Goal: Task Accomplishment & Management: Manage account settings

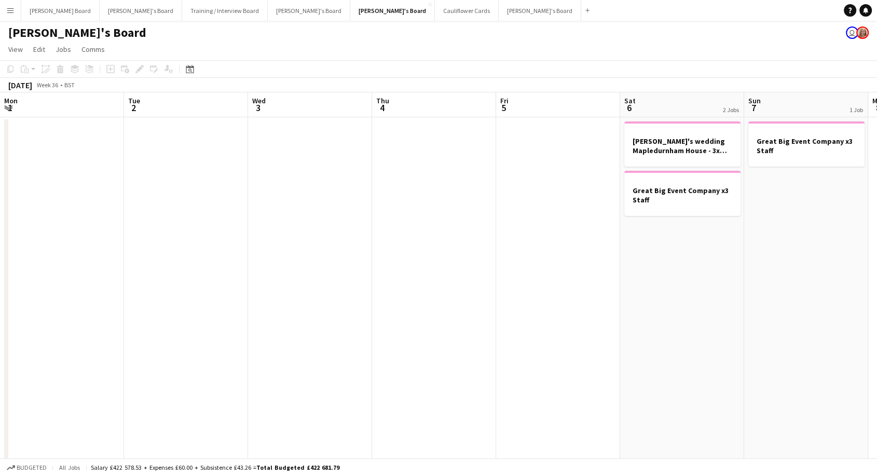
scroll to position [0, 303]
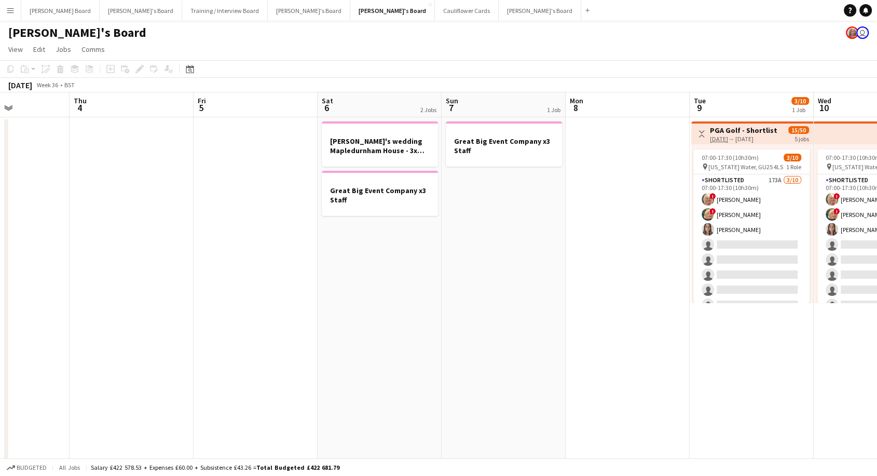
click at [13, 13] on app-icon "Menu" at bounding box center [10, 10] width 8 height 8
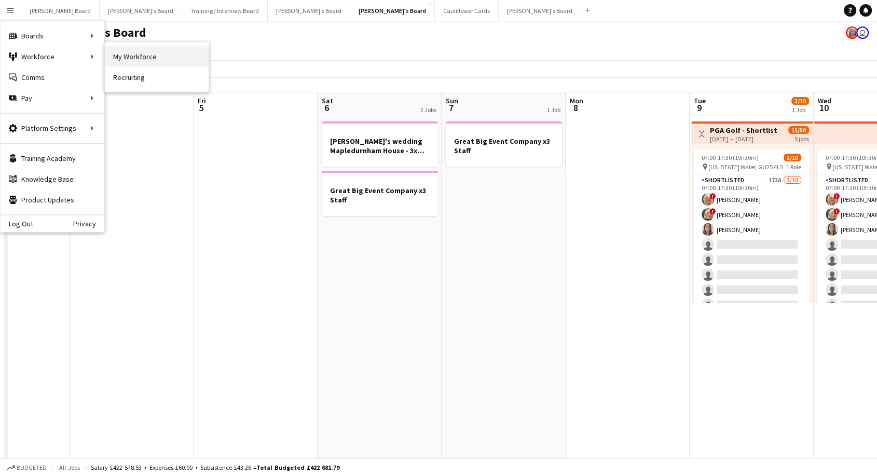
click at [158, 65] on link "My Workforce" at bounding box center [157, 56] width 104 height 21
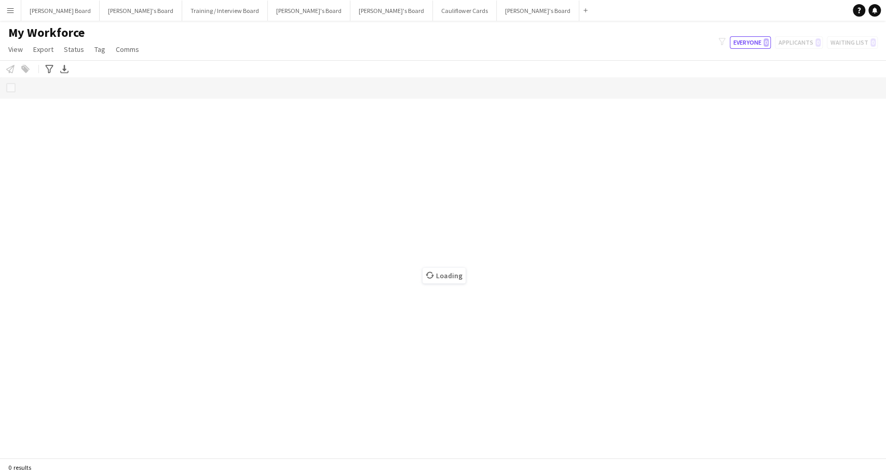
click at [159, 63] on div "Notify workforce Add to tag Select at least one crew to tag him or her. Advance…" at bounding box center [443, 68] width 886 height 17
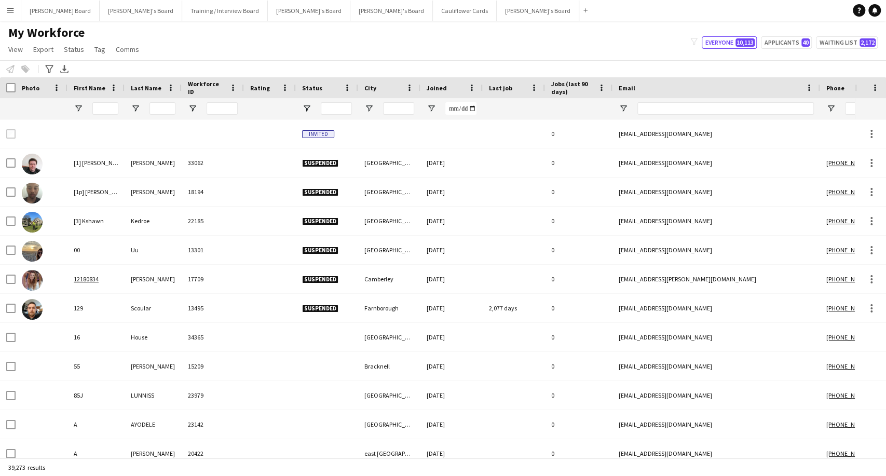
click at [159, 63] on div "Notify workforce Add to tag Select at least one crew to tag him or her. Advance…" at bounding box center [443, 68] width 886 height 17
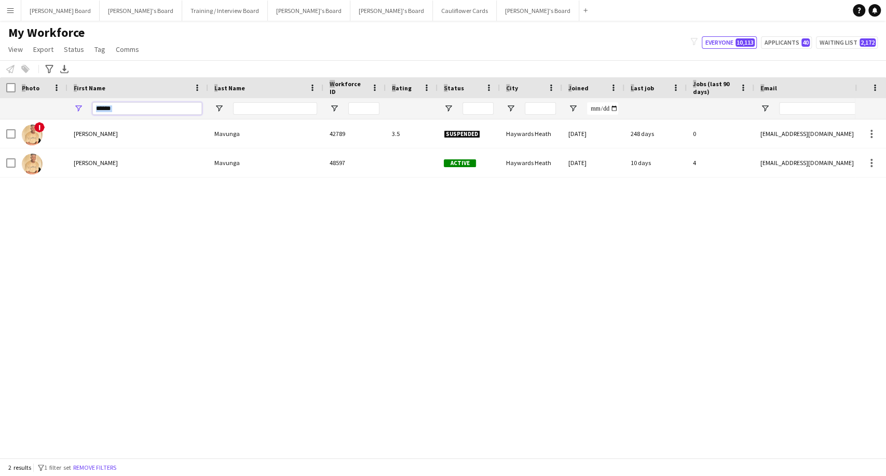
click at [152, 104] on input "******" at bounding box center [146, 108] width 109 height 12
click at [127, 108] on input "******" at bounding box center [146, 108] width 109 height 12
drag, startPoint x: 126, startPoint y: 109, endPoint x: 82, endPoint y: 109, distance: 44.1
click at [82, 109] on div "******" at bounding box center [137, 108] width 141 height 21
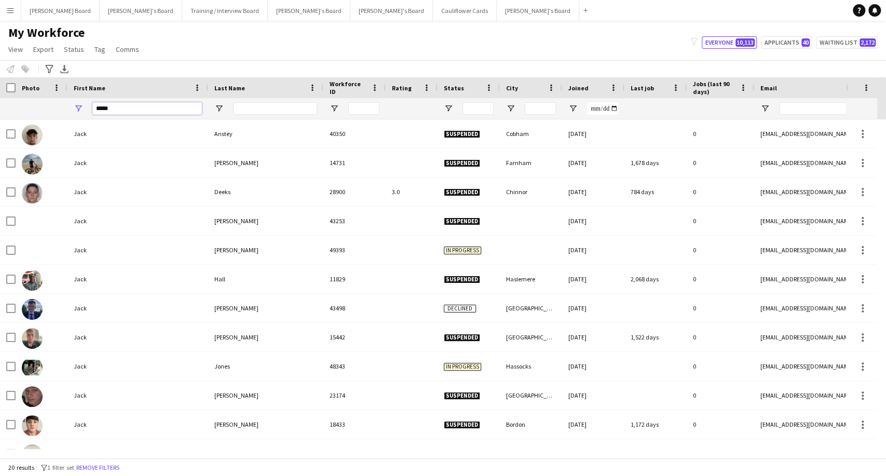
type input "****"
click at [258, 107] on input "Last Name Filter Input" at bounding box center [275, 108] width 84 height 12
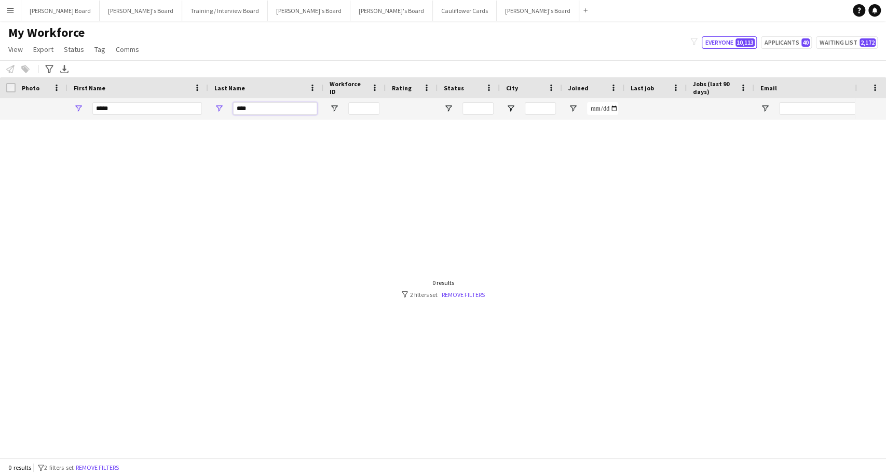
type input "****"
drag, startPoint x: 124, startPoint y: 108, endPoint x: 70, endPoint y: 105, distance: 54.0
click at [70, 105] on div "****" at bounding box center [137, 108] width 141 height 21
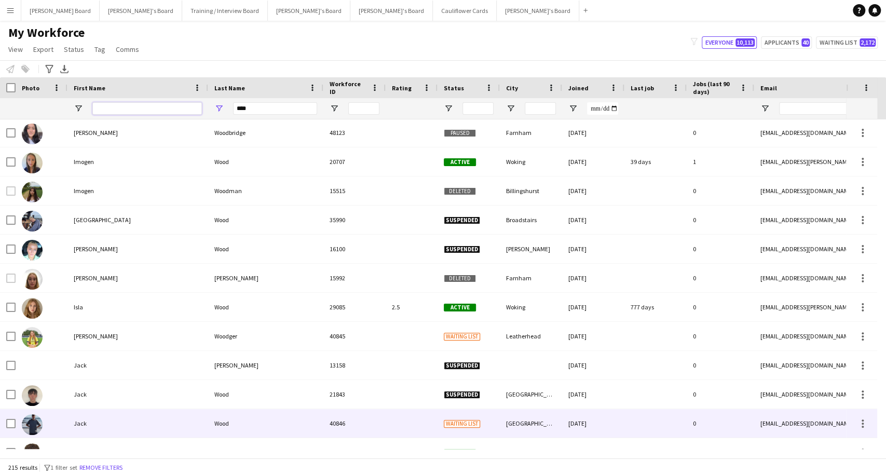
scroll to position [2825, 0]
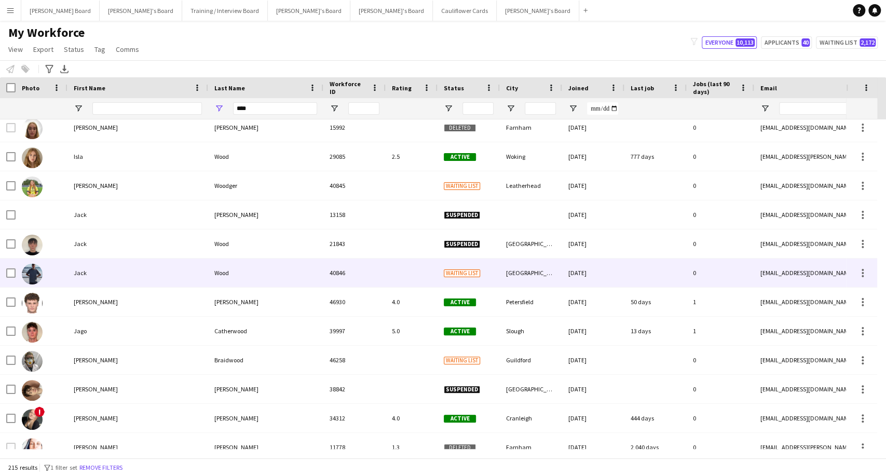
click at [220, 271] on div "Wood" at bounding box center [265, 272] width 115 height 29
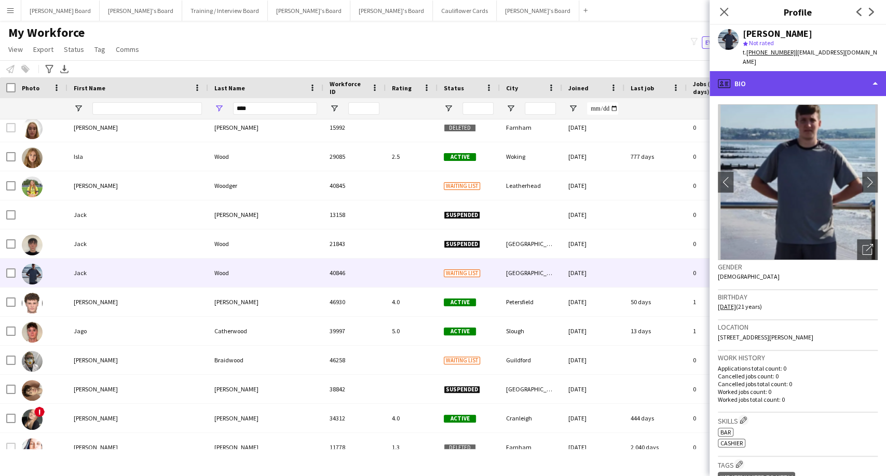
click at [770, 73] on div "profile Bio" at bounding box center [797, 83] width 176 height 25
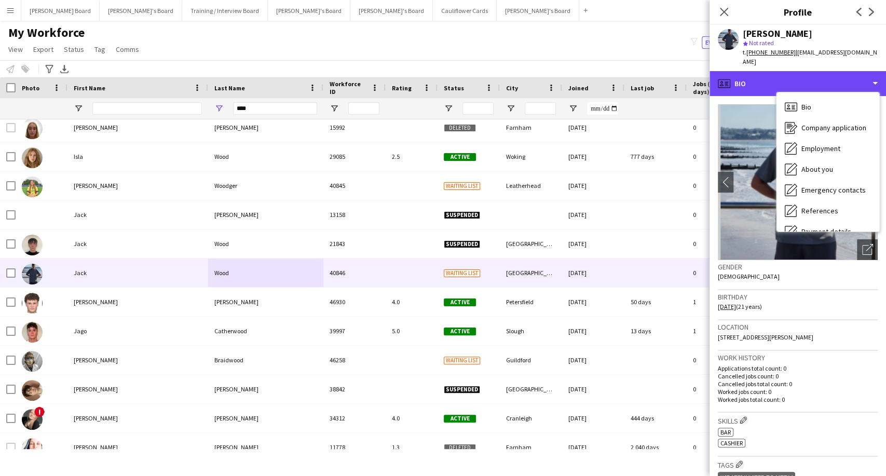
scroll to position [139, 0]
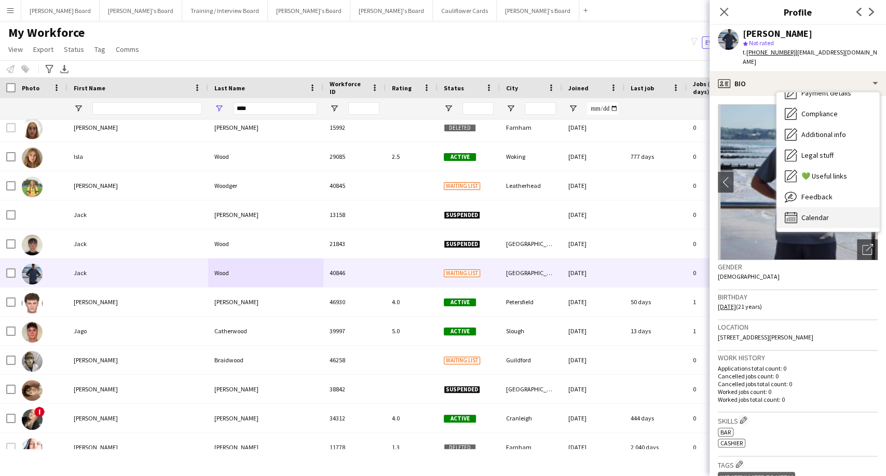
click at [822, 213] on span "Calendar" at bounding box center [815, 217] width 28 height 9
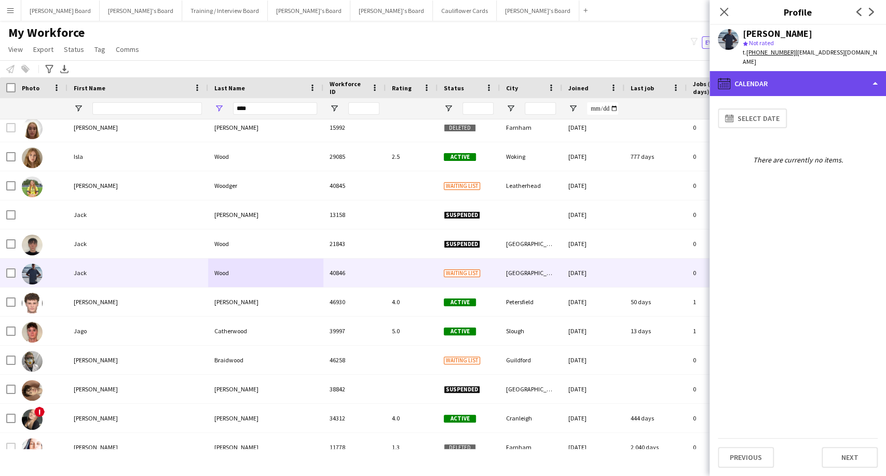
click at [771, 78] on div "calendar-full Calendar" at bounding box center [797, 83] width 176 height 25
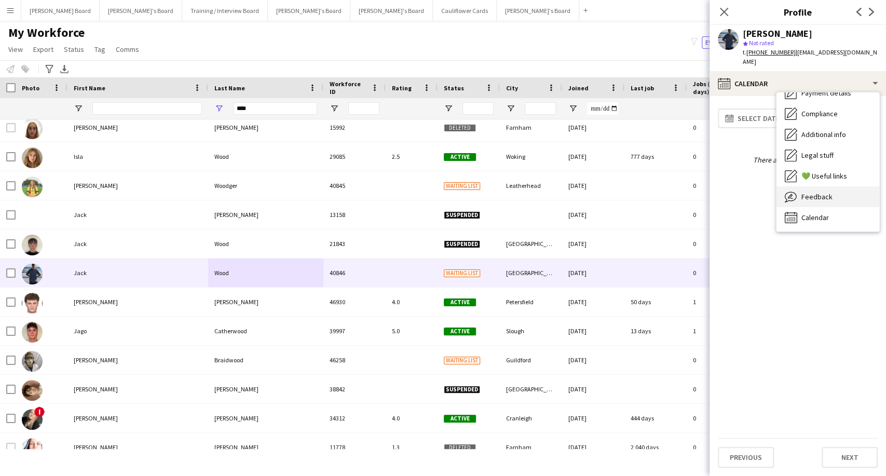
click at [824, 192] on span "Feedback" at bounding box center [816, 196] width 31 height 9
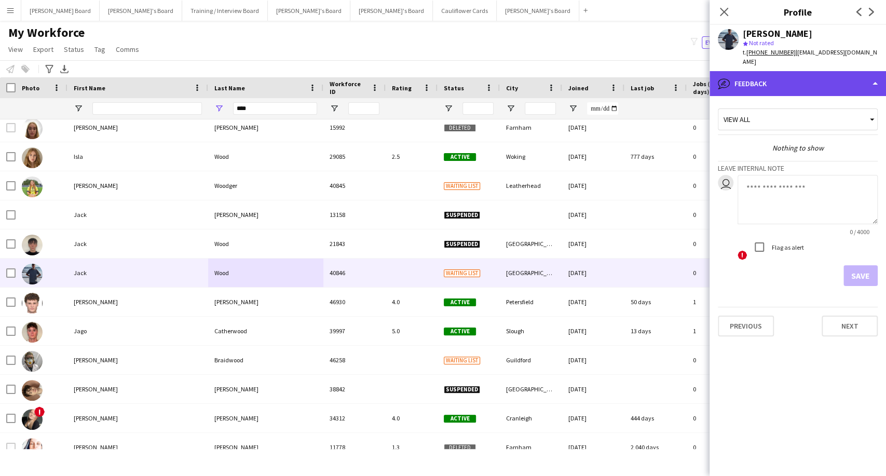
click at [807, 71] on div "bubble-pencil Feedback" at bounding box center [797, 83] width 176 height 25
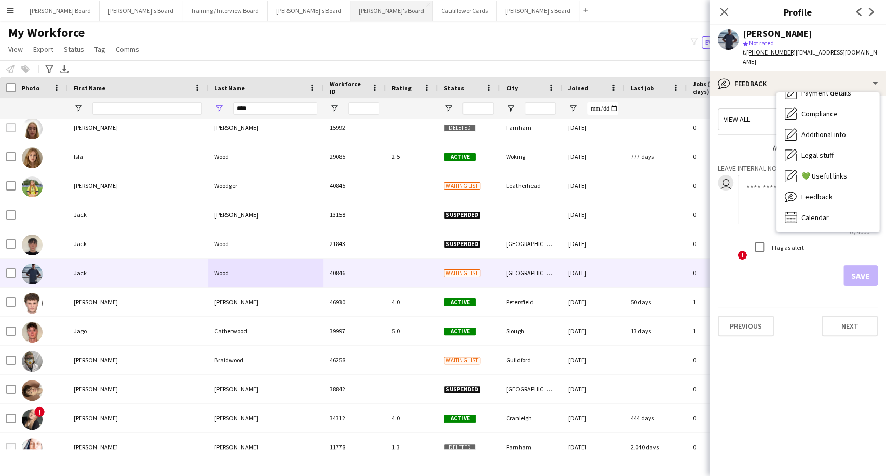
click at [350, 13] on button "[PERSON_NAME]'s Board Close" at bounding box center [391, 11] width 83 height 20
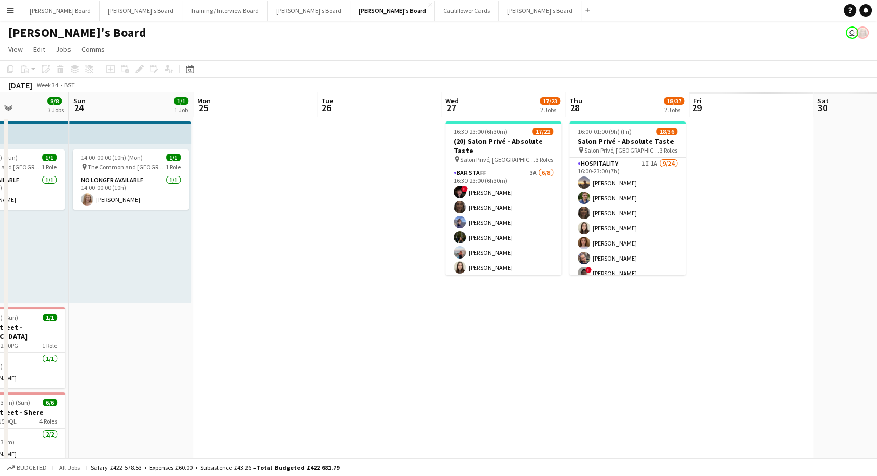
scroll to position [0, 441]
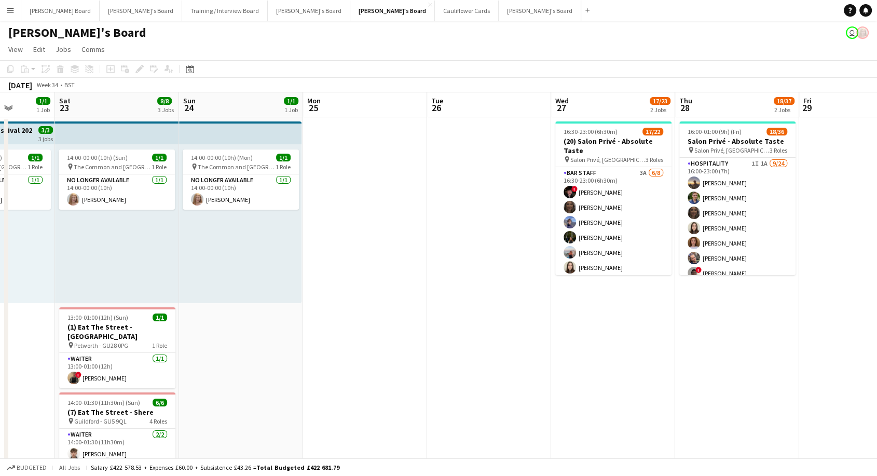
drag, startPoint x: 812, startPoint y: 350, endPoint x: 246, endPoint y: 304, distance: 566.9
click at [246, 304] on app-calendar-viewport "Tue 19 Wed 20 2/2 1 Job Thu 21 2/2 1 Job Fri 22 1/1 1 Job Sat 23 8/8 3 Jobs Sun…" at bounding box center [438, 463] width 877 height 742
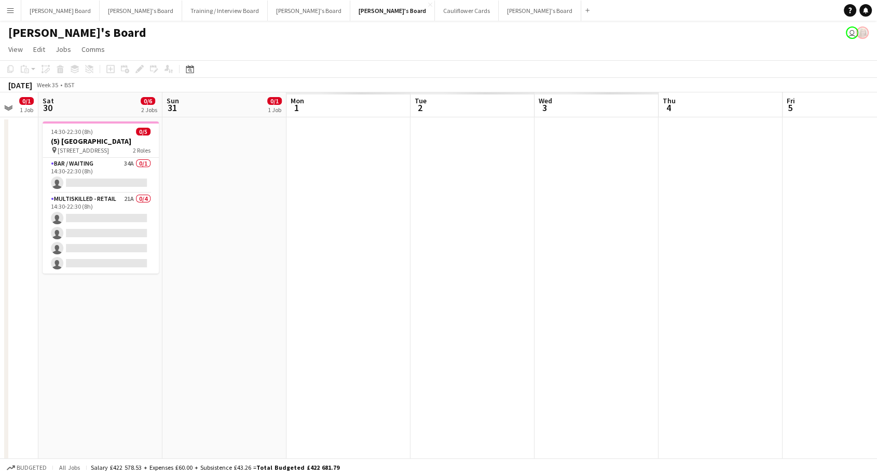
scroll to position [0, 314]
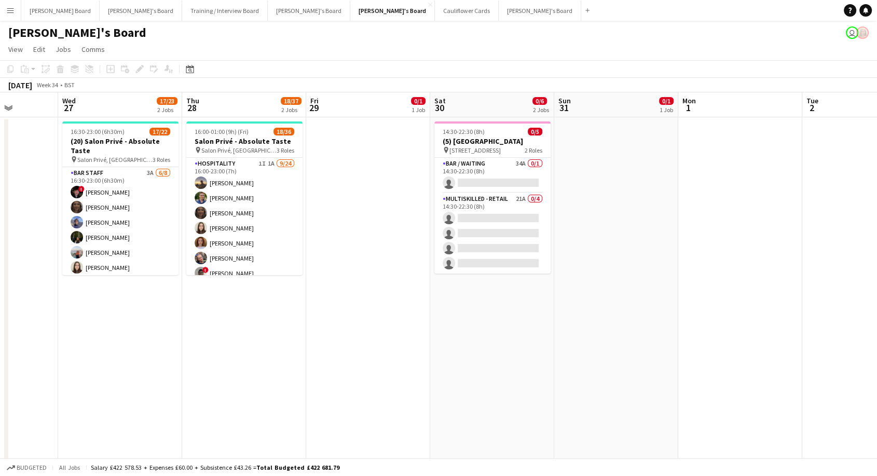
drag, startPoint x: 761, startPoint y: 324, endPoint x: 273, endPoint y: 310, distance: 488.0
click at [273, 310] on app-calendar-viewport "Sun 24 1/1 1 Job Mon 25 Tue 26 Wed 27 17/23 2 Jobs Thu 28 18/37 2 Jobs Fri 29 0…" at bounding box center [438, 463] width 877 height 742
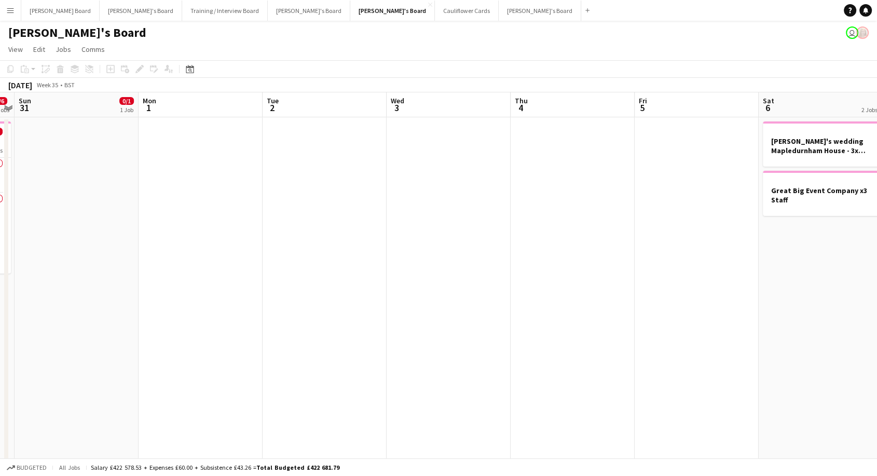
drag, startPoint x: 829, startPoint y: 286, endPoint x: 301, endPoint y: 323, distance: 529.5
click at [301, 323] on app-calendar-viewport "Thu 28 18/37 2 Jobs Fri 29 0/1 1 Job Sat 30 0/6 2 Jobs Sun 31 0/1 1 Job Mon 1 T…" at bounding box center [438, 463] width 877 height 742
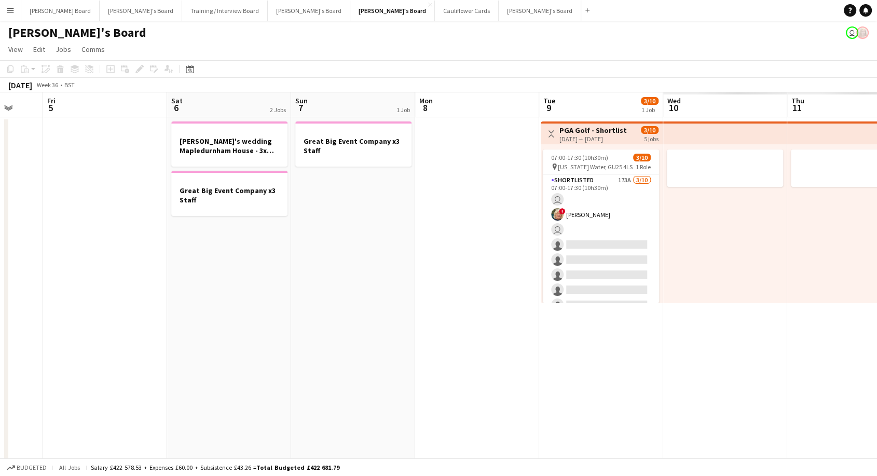
scroll to position [0, 475]
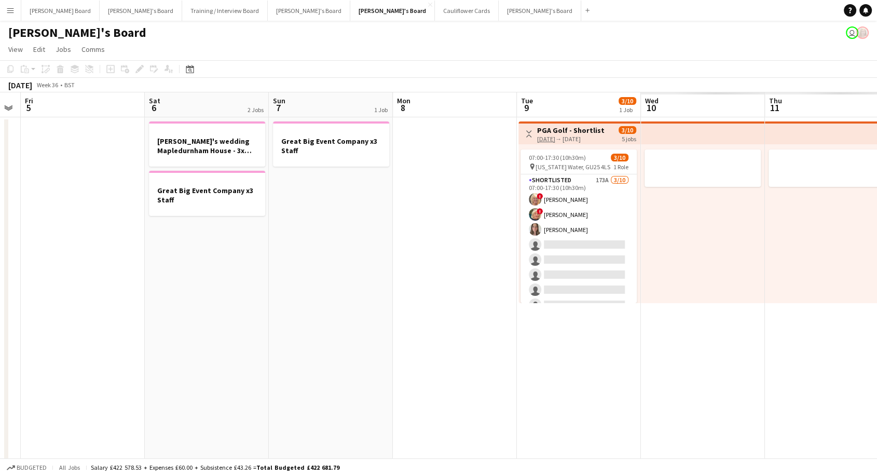
drag, startPoint x: 786, startPoint y: 306, endPoint x: 198, endPoint y: 274, distance: 589.3
click at [198, 274] on app-calendar-viewport "Mon 1 Tue 2 Wed 3 Thu 4 Fri 5 Sat 6 2 Jobs Sun 7 1 Job Mon 8 Tue 9 3/10 1 Job W…" at bounding box center [438, 463] width 877 height 742
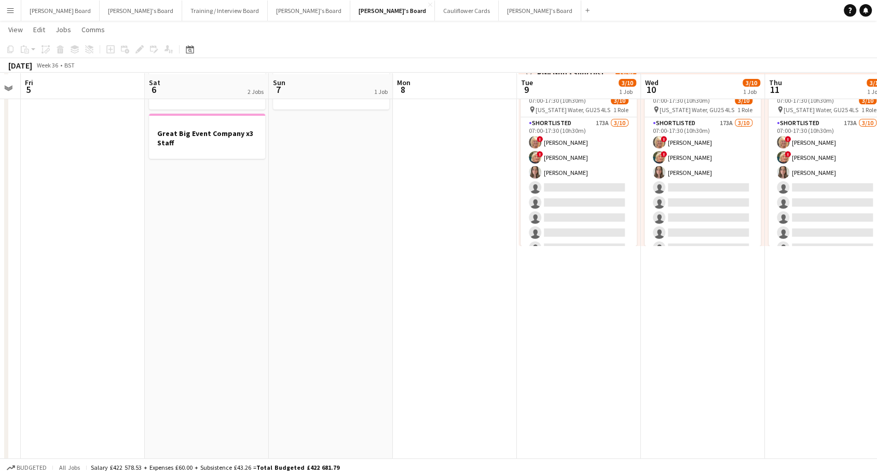
scroll to position [58, 0]
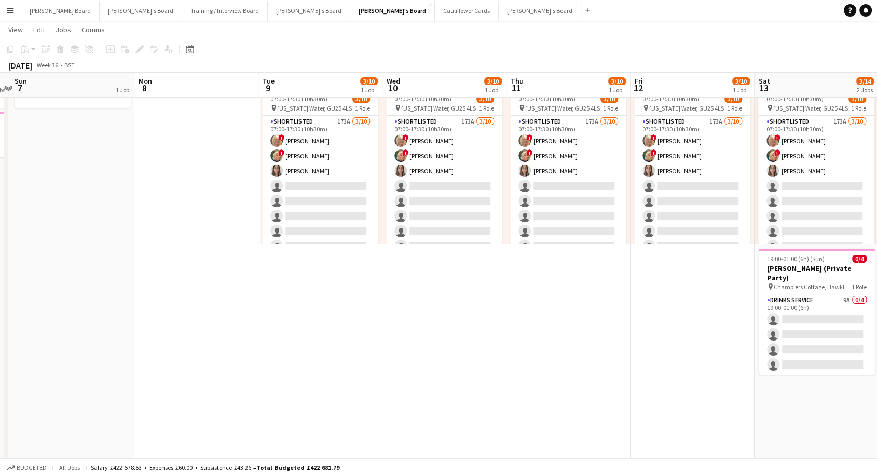
drag, startPoint x: 456, startPoint y: 308, endPoint x: 241, endPoint y: 283, distance: 216.3
click at [214, 283] on app-calendar-viewport "Wed 3 Thu 4 Fri 5 Sat 6 2 Jobs Sun 7 1 Job Mon 8 Tue 9 3/10 1 Job Wed 10 3/10 1…" at bounding box center [438, 379] width 877 height 792
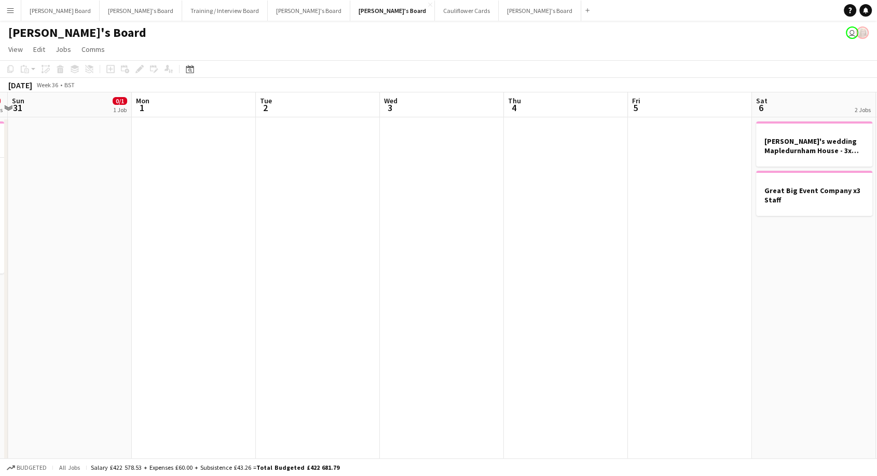
scroll to position [0, 263]
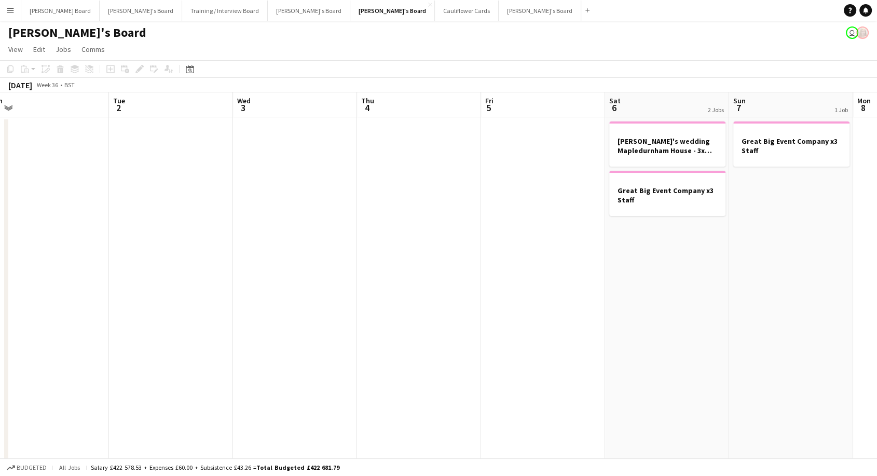
drag, startPoint x: 85, startPoint y: 215, endPoint x: 882, endPoint y: 314, distance: 802.6
click at [876, 313] on html "Menu Boards Boards Boards All jobs Status Workforce Workforce My Workforce Recr…" at bounding box center [438, 426] width 877 height 852
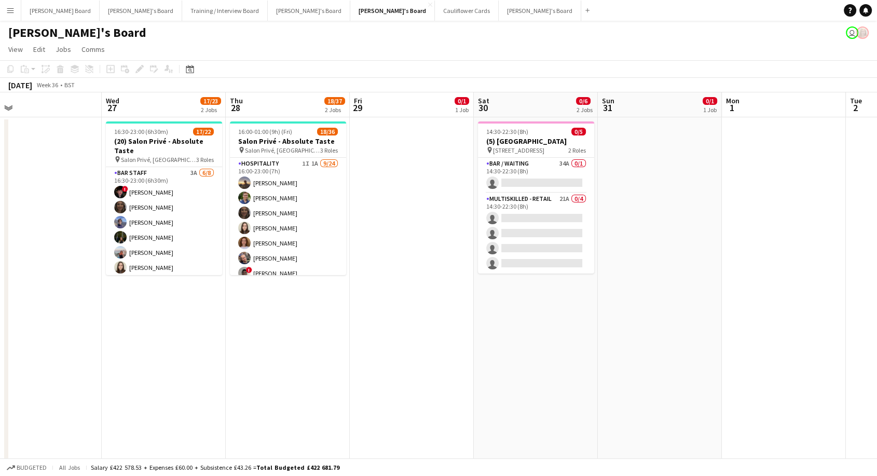
scroll to position [0, 248]
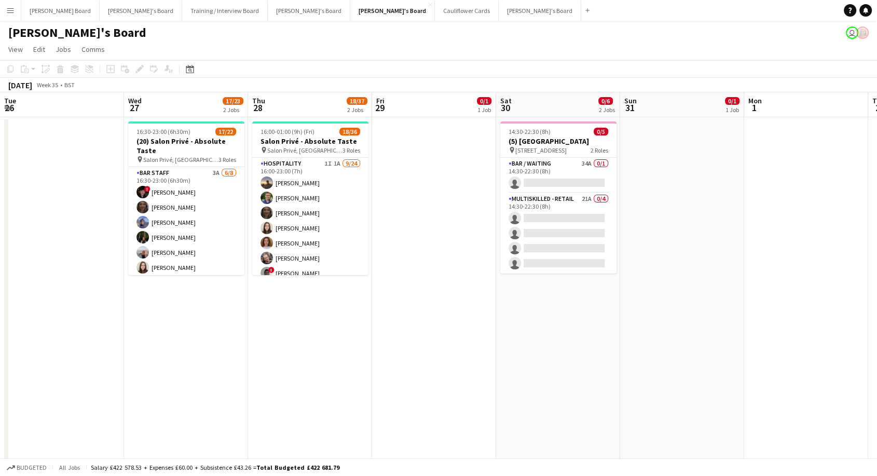
drag, startPoint x: 179, startPoint y: 251, endPoint x: 885, endPoint y: 333, distance: 710.5
click at [876, 333] on html "Menu Boards Boards Boards All jobs Status Workforce Workforce My Workforce Recr…" at bounding box center [438, 426] width 877 height 852
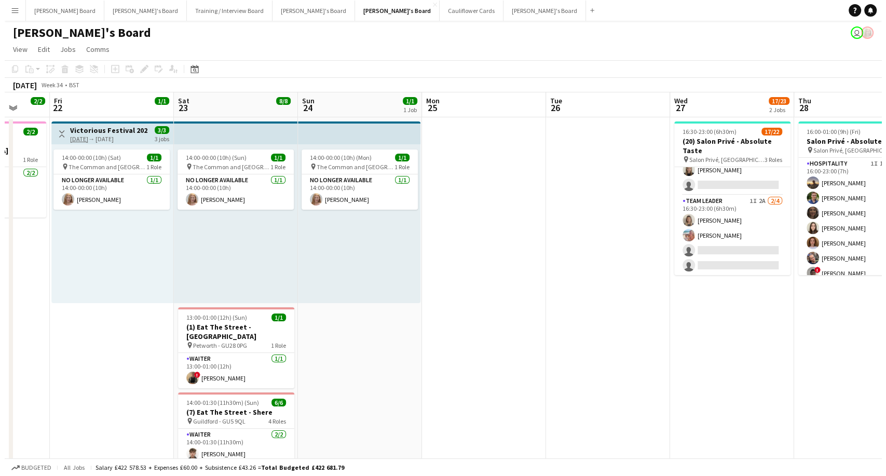
scroll to position [0, 386]
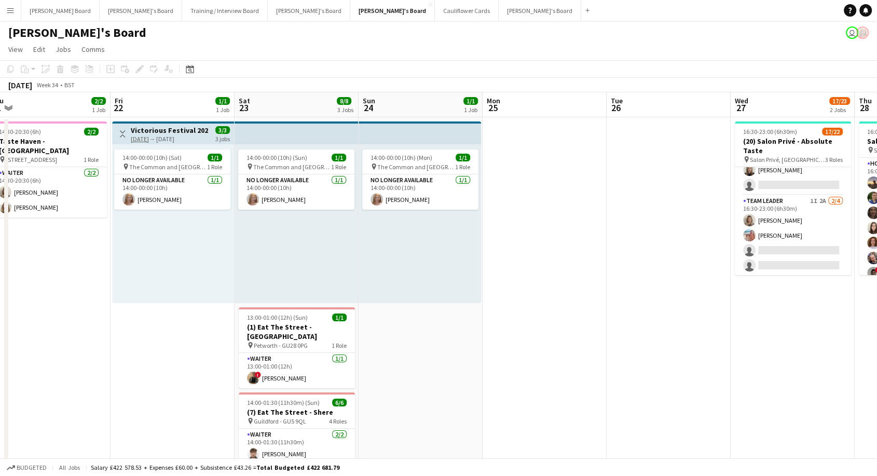
drag, startPoint x: 40, startPoint y: 300, endPoint x: 639, endPoint y: 373, distance: 603.3
click at [639, 373] on app-calendar-viewport "Mon 18 Tue 19 Wed 20 2/2 1 Job Thu 21 2/2 1 Job Fri 22 1/1 1 Job Sat 23 8/8 3 J…" at bounding box center [438, 463] width 877 height 742
click at [53, 10] on button "[PERSON_NAME] Board Close" at bounding box center [60, 11] width 78 height 20
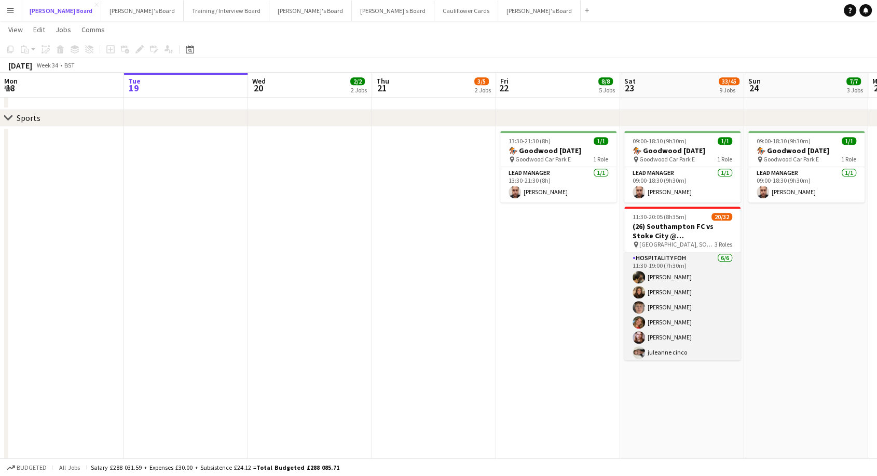
scroll to position [230, 0]
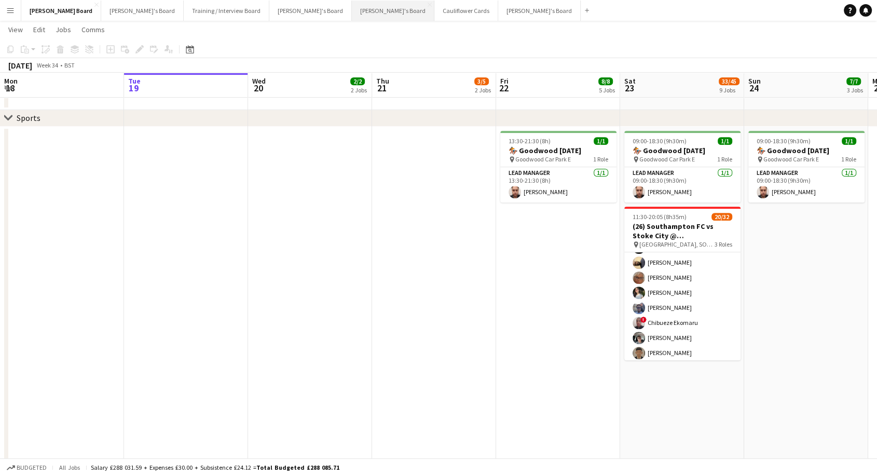
click at [352, 7] on button "[PERSON_NAME]'s Board Close" at bounding box center [393, 11] width 83 height 20
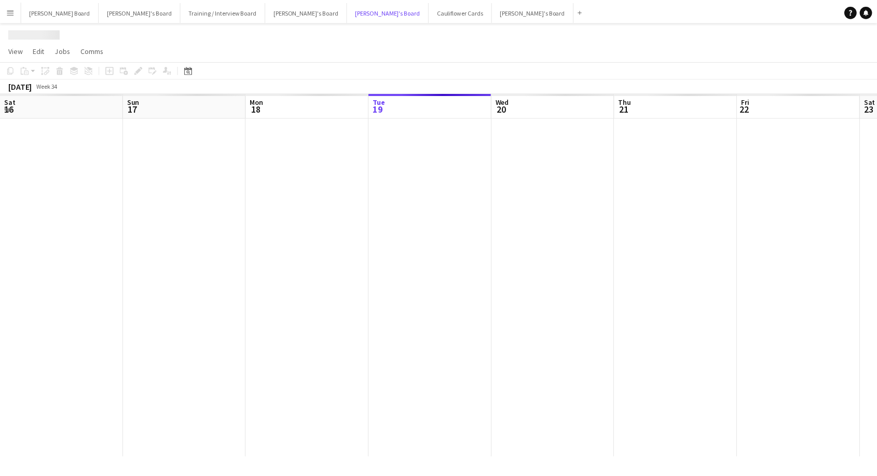
scroll to position [0, 248]
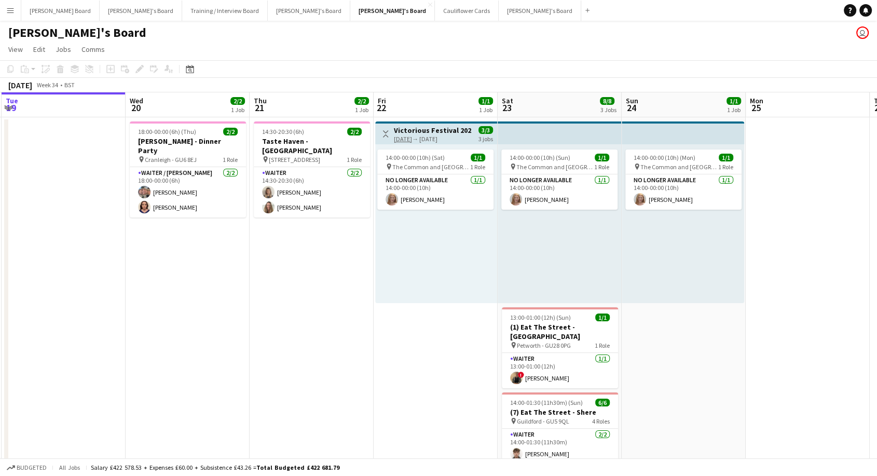
drag, startPoint x: 434, startPoint y: 309, endPoint x: 67, endPoint y: 319, distance: 367.5
click at [66, 320] on app-calendar-viewport "Sat 16 3/3 1 Job Sun 17 Mon 18 Tue 19 Wed 20 2/2 1 Job Thu 21 2/2 1 Job Fri 22 …" at bounding box center [438, 463] width 877 height 742
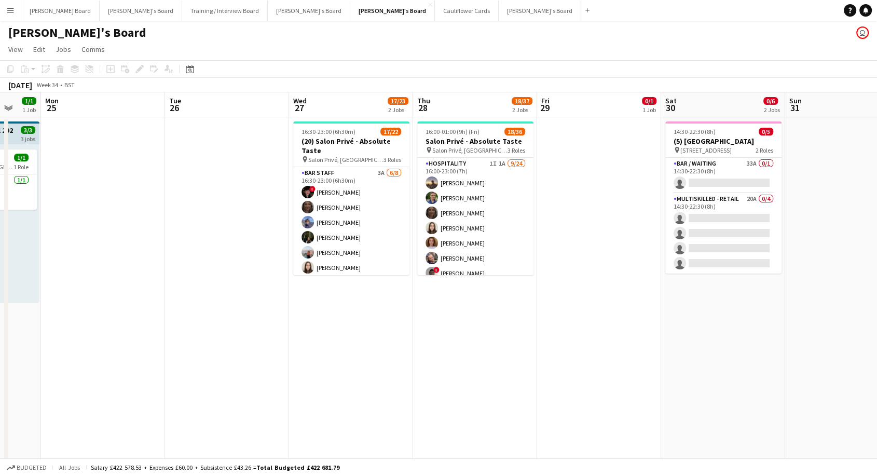
scroll to position [0, 360]
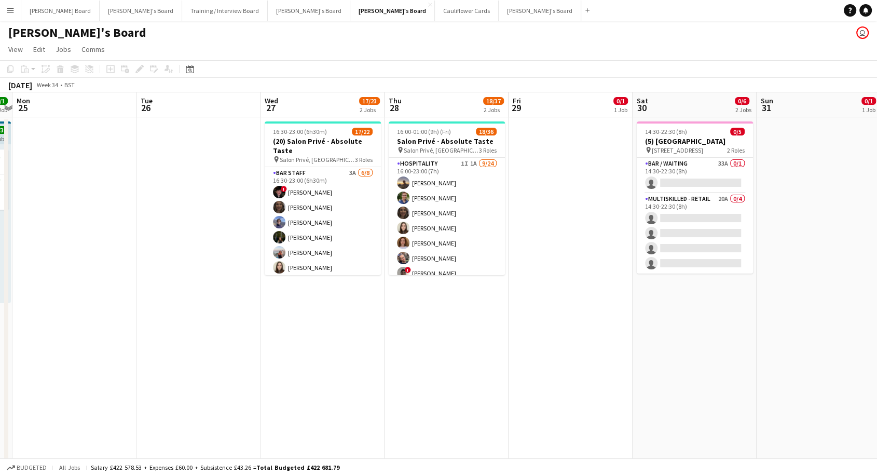
drag, startPoint x: 712, startPoint y: 281, endPoint x: 241, endPoint y: 295, distance: 470.9
click at [241, 295] on app-calendar-viewport "Fri 22 1/1 1 Job Sat 23 8/8 3 Jobs Sun 24 1/1 1 Job Mon 25 Tue 26 Wed 27 17/23 …" at bounding box center [438, 463] width 877 height 742
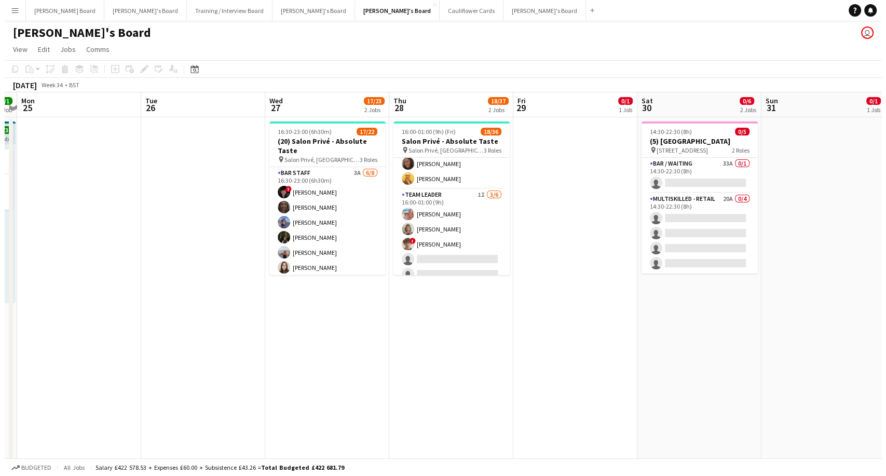
scroll to position [485, 0]
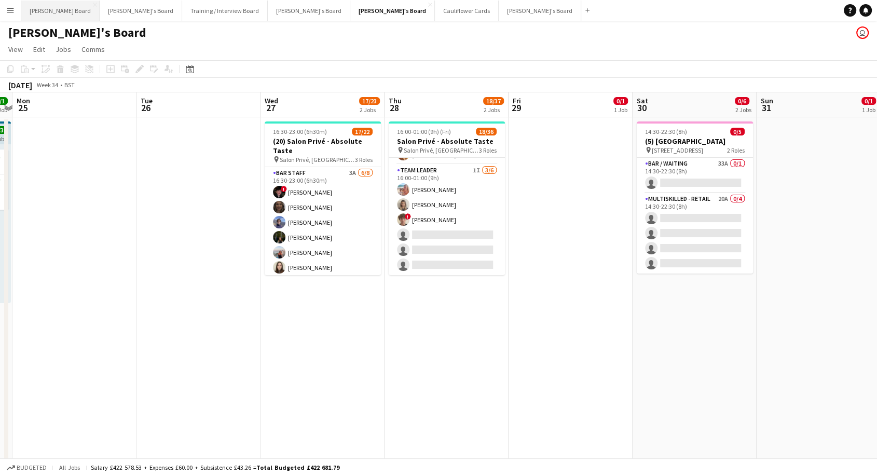
click at [54, 12] on button "[PERSON_NAME] Board Close" at bounding box center [60, 11] width 78 height 20
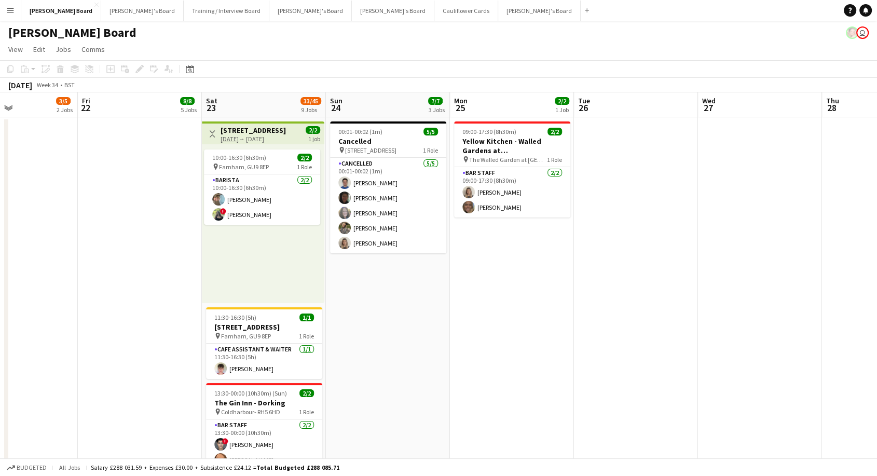
scroll to position [0, 449]
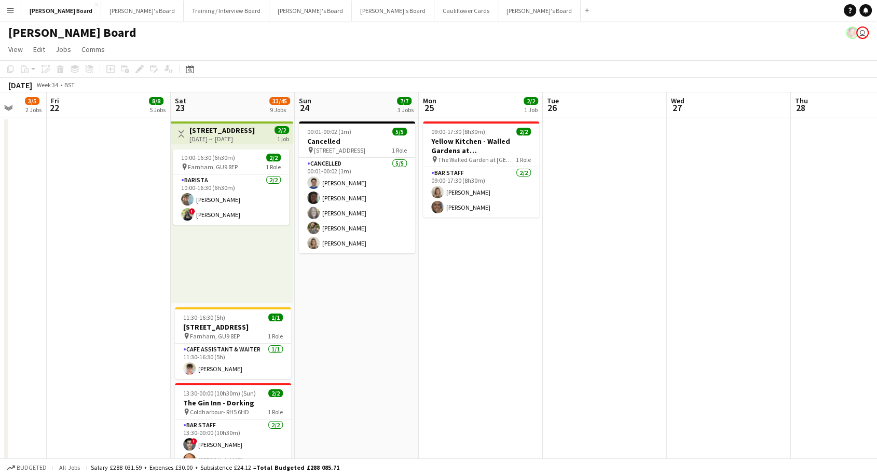
drag, startPoint x: 797, startPoint y: 303, endPoint x: 348, endPoint y: 278, distance: 450.1
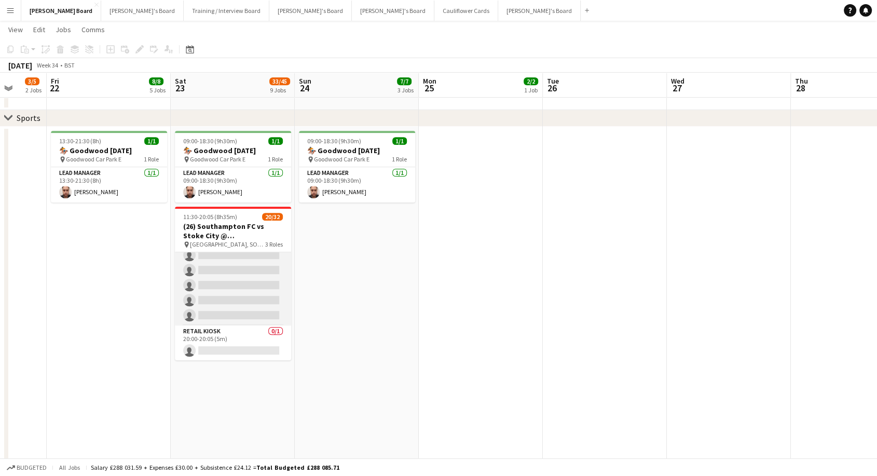
scroll to position [261, 0]
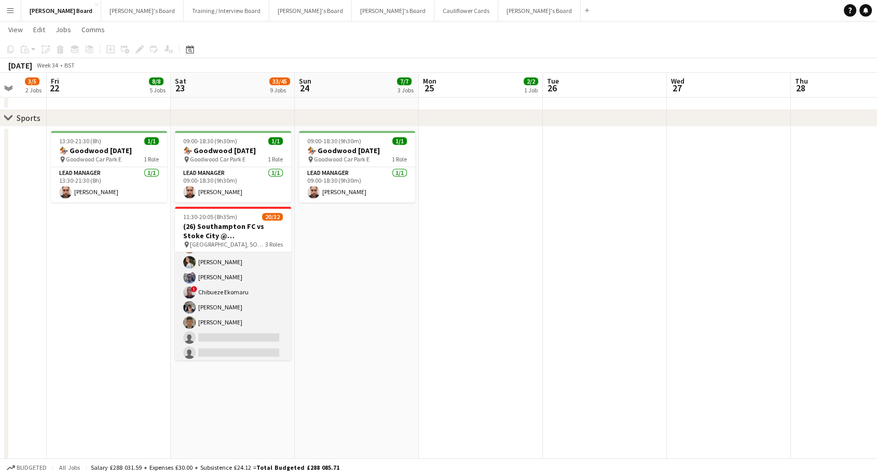
click at [238, 325] on app-card-role "Retail Kiosk 24I 3A 14/25 13:00-17:00 (4h) [PERSON_NAME] [PERSON_NAME] ! [PERSO…" at bounding box center [233, 300] width 116 height 396
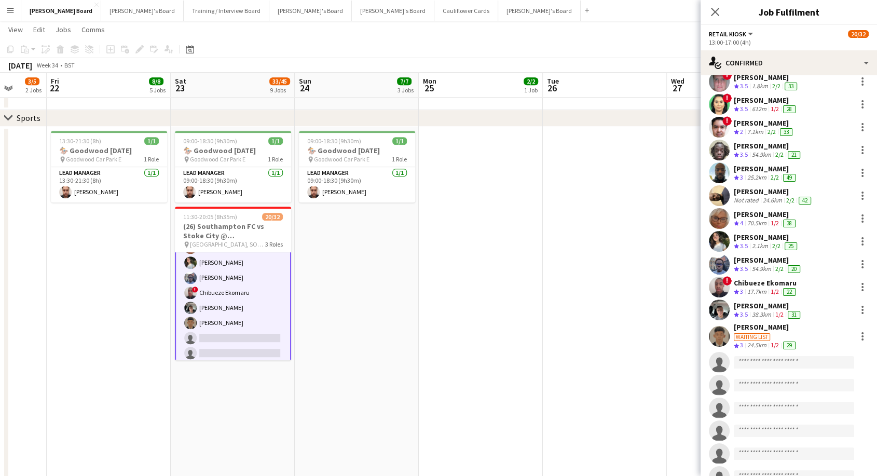
scroll to position [173, 0]
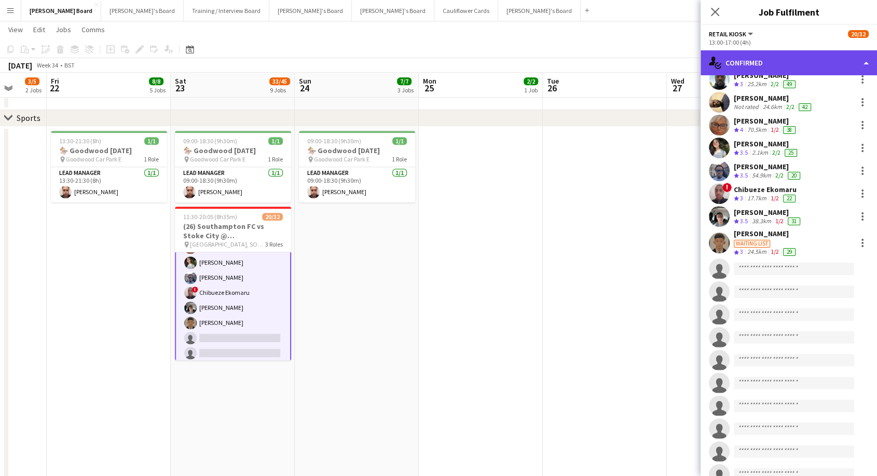
click at [772, 61] on div "single-neutral-actions-check-2 Confirmed" at bounding box center [789, 62] width 176 height 25
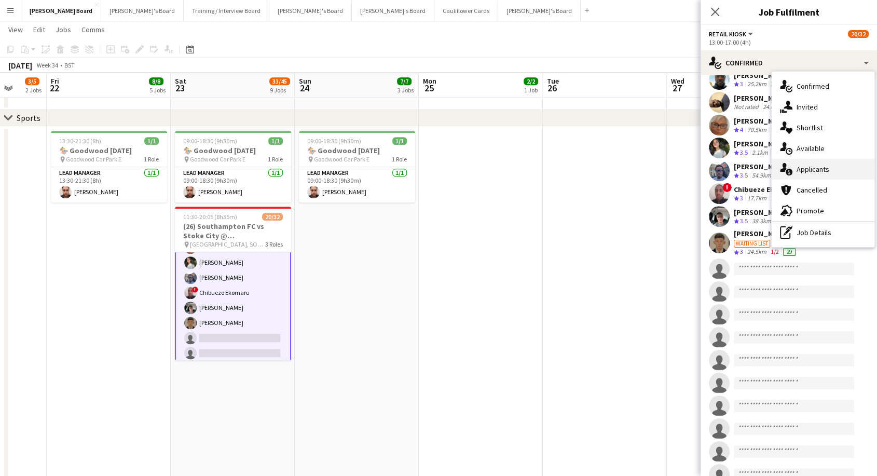
click at [814, 173] on div "single-neutral-actions-information Applicants" at bounding box center [823, 169] width 103 height 21
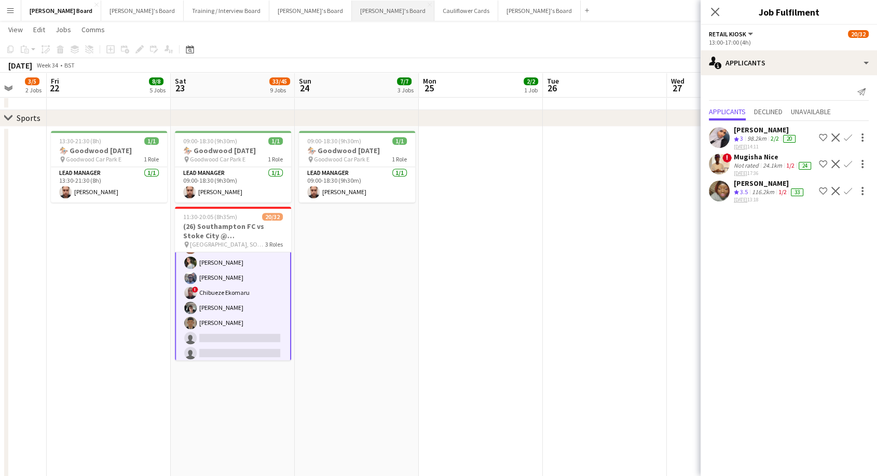
click at [352, 12] on button "[PERSON_NAME]'s Board Close" at bounding box center [393, 11] width 83 height 20
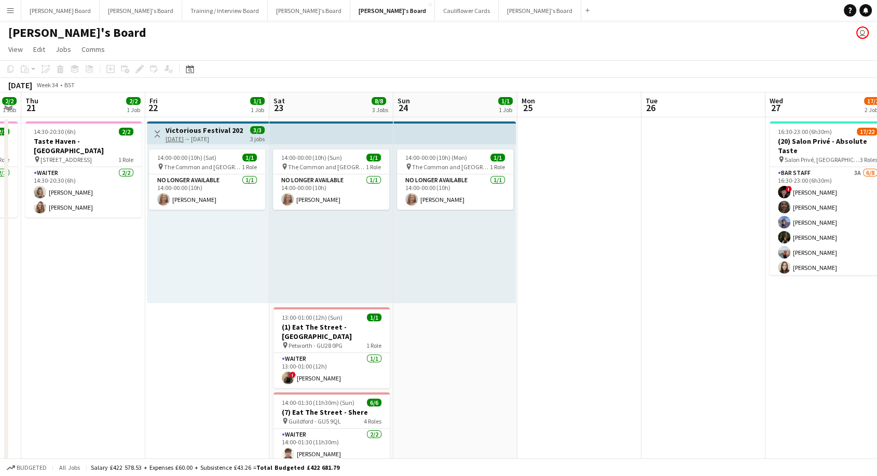
scroll to position [0, 350]
drag, startPoint x: 769, startPoint y: 358, endPoint x: 419, endPoint y: 396, distance: 351.8
click at [419, 396] on app-calendar-viewport "Mon 18 Tue 19 Wed 20 2/2 1 Job Thu 21 2/2 1 Job Fri 22 1/1 1 Job Sat 23 8/8 3 J…" at bounding box center [438, 463] width 877 height 742
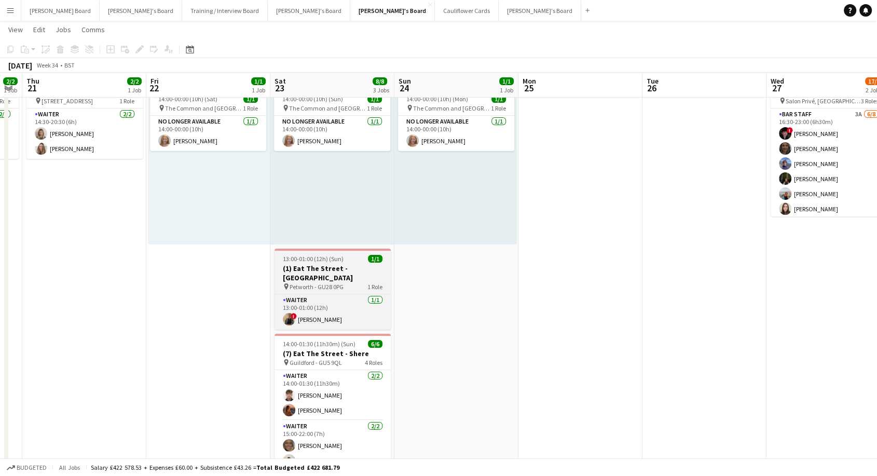
scroll to position [0, 349]
click at [355, 271] on h3 "(1) Eat The Street - [GEOGRAPHIC_DATA]" at bounding box center [333, 273] width 116 height 19
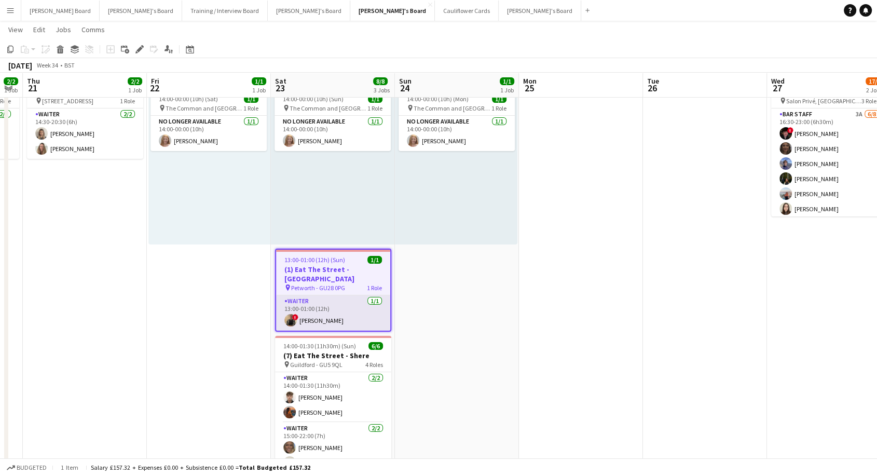
click at [365, 295] on app-card-role "Waiter [DATE] 13:00-01:00 (12h) ! [PERSON_NAME]" at bounding box center [333, 312] width 114 height 35
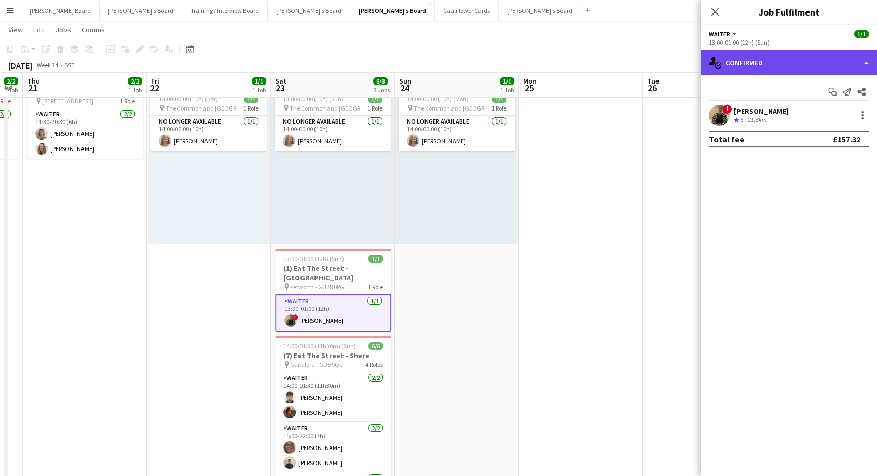
click at [756, 63] on div "single-neutral-actions-check-2 Confirmed" at bounding box center [789, 62] width 176 height 25
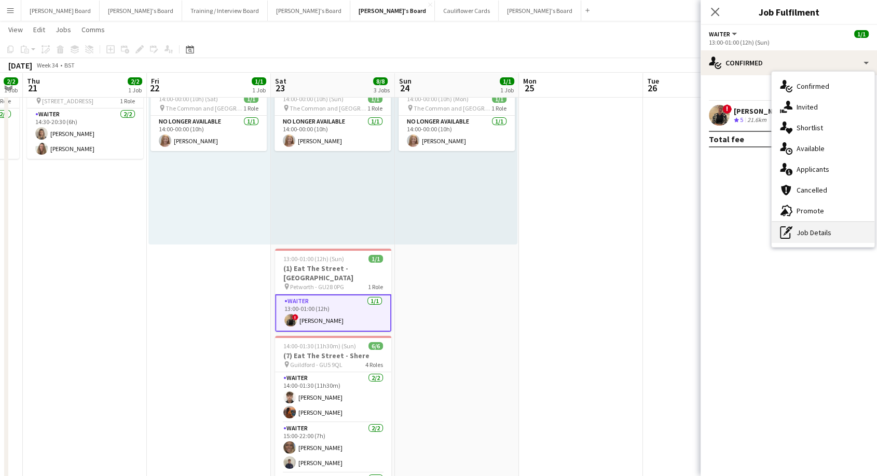
click at [802, 228] on div "pen-write Job Details" at bounding box center [823, 232] width 103 height 21
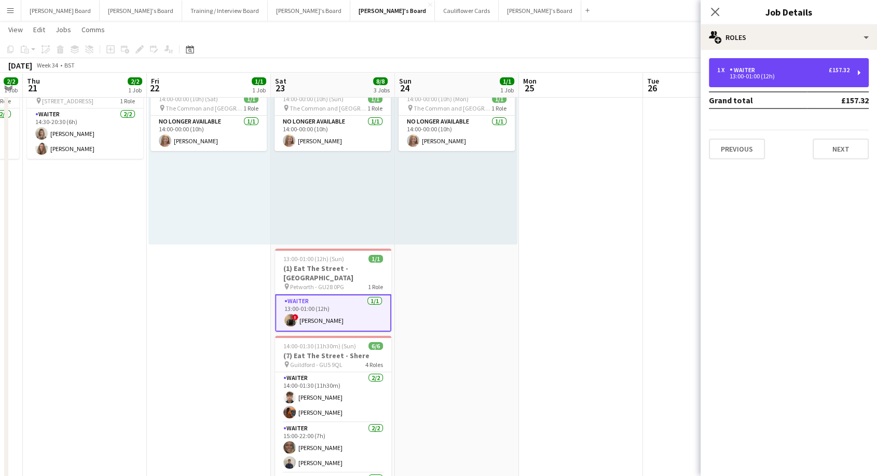
drag, startPoint x: 827, startPoint y: 71, endPoint x: 818, endPoint y: 90, distance: 20.9
click at [827, 71] on div "1 x Waiter £157.32" at bounding box center [783, 69] width 132 height 7
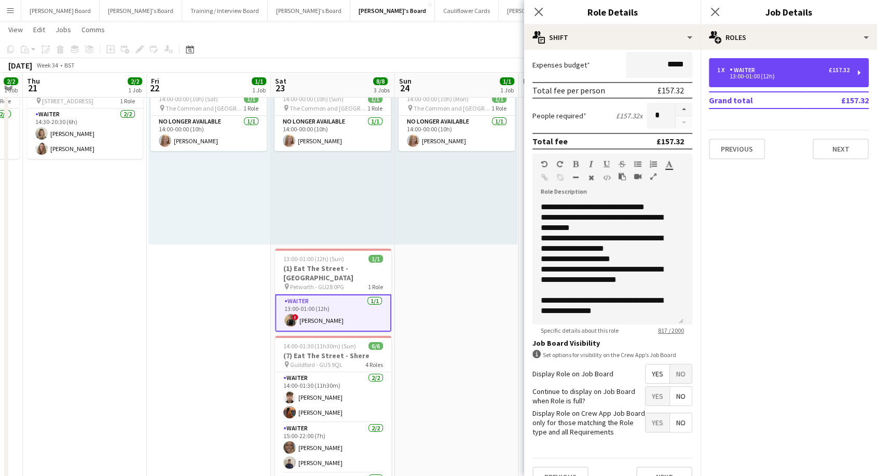
scroll to position [226, 0]
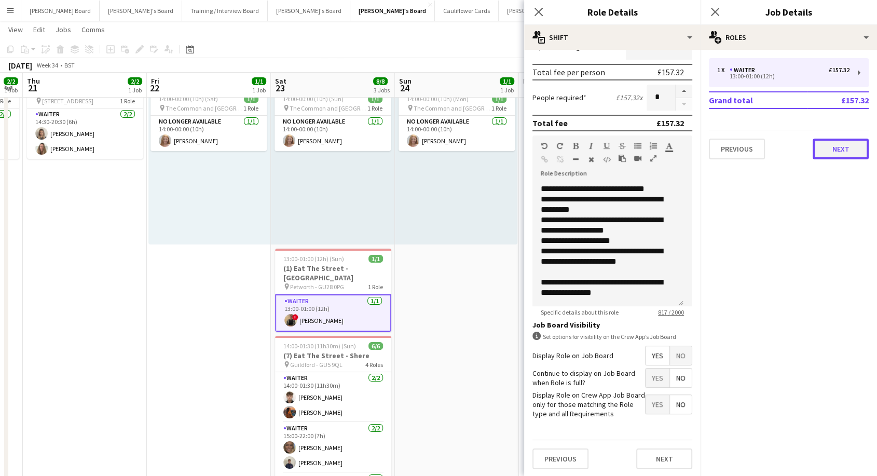
click at [829, 150] on button "Next" at bounding box center [841, 149] width 56 height 21
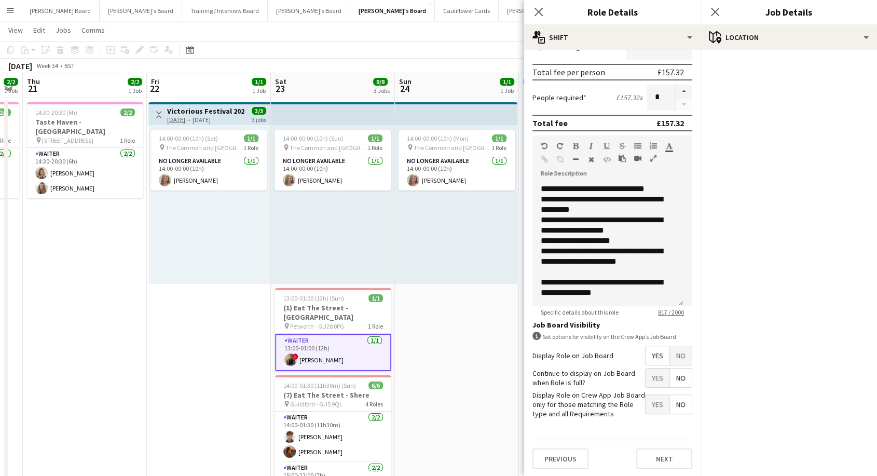
scroll to position [0, 0]
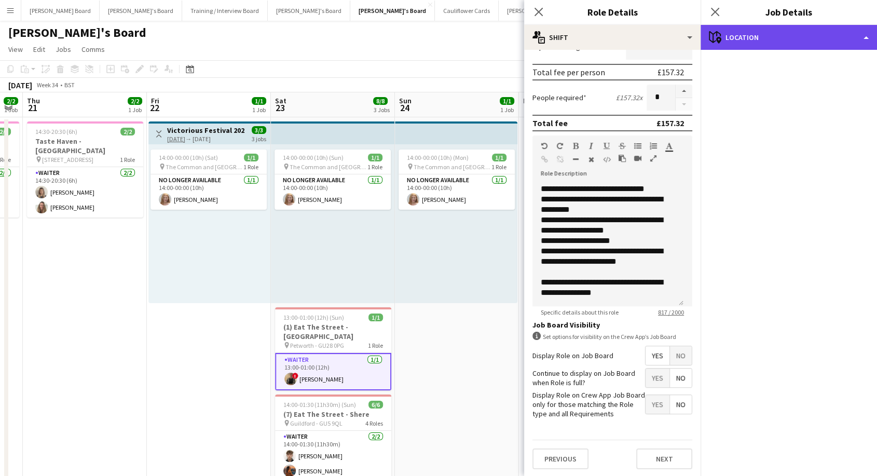
click at [814, 43] on div "maps-pin-1 Location" at bounding box center [789, 37] width 176 height 25
drag, startPoint x: 793, startPoint y: 38, endPoint x: 796, endPoint y: 45, distance: 6.7
click at [793, 38] on div "maps-pin-1 Location" at bounding box center [789, 37] width 176 height 25
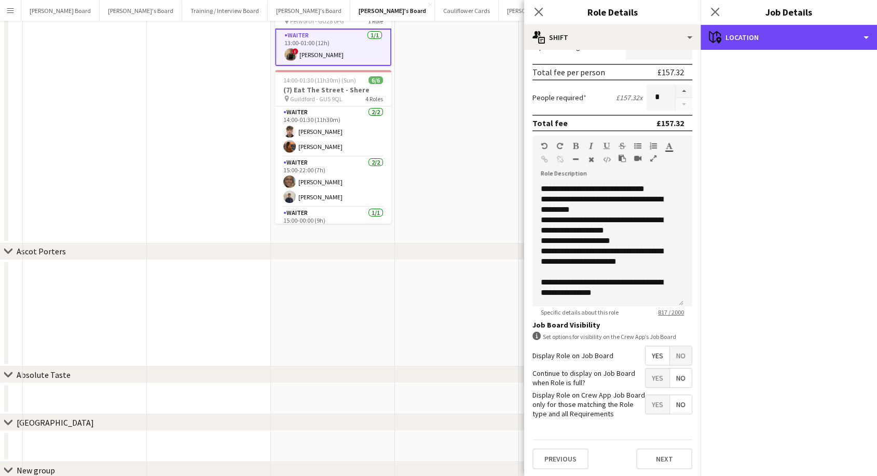
scroll to position [346, 0]
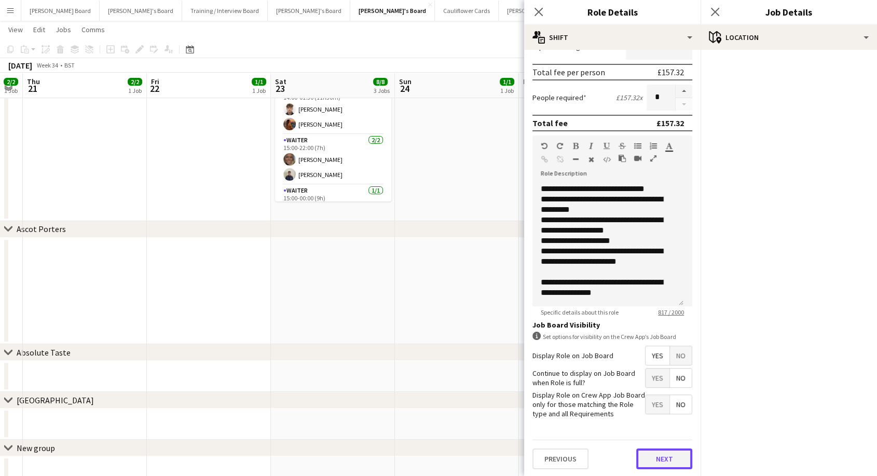
click at [667, 461] on button "Next" at bounding box center [664, 458] width 56 height 21
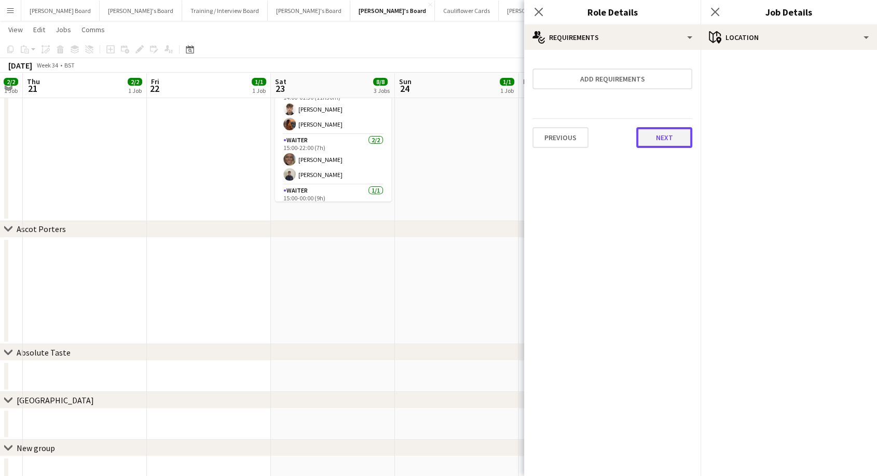
click at [660, 131] on button "Next" at bounding box center [664, 137] width 56 height 21
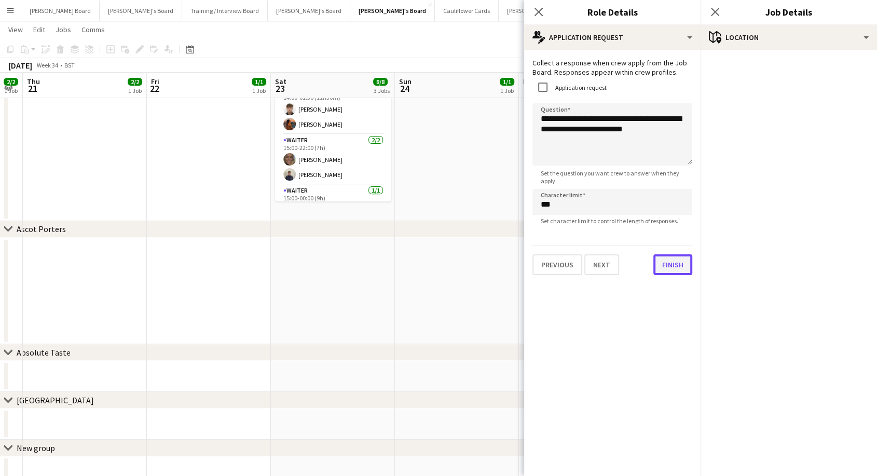
click at [666, 275] on button "Finish" at bounding box center [672, 264] width 39 height 21
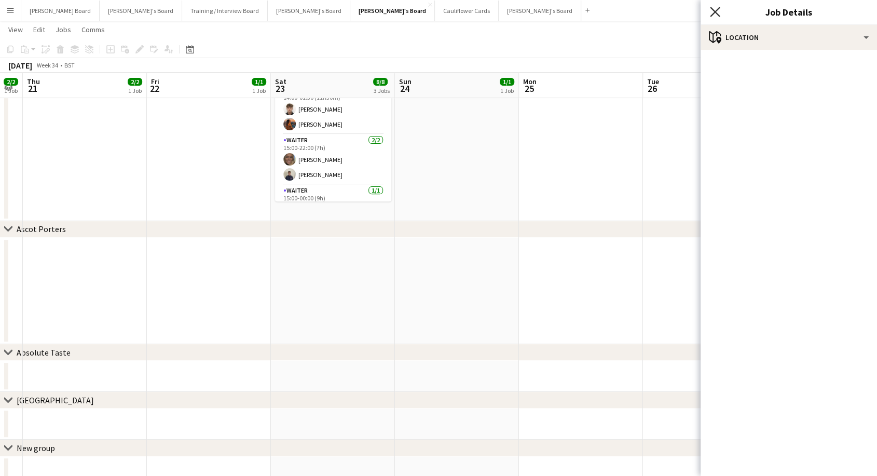
click at [714, 9] on icon "Close pop-in" at bounding box center [715, 12] width 10 height 10
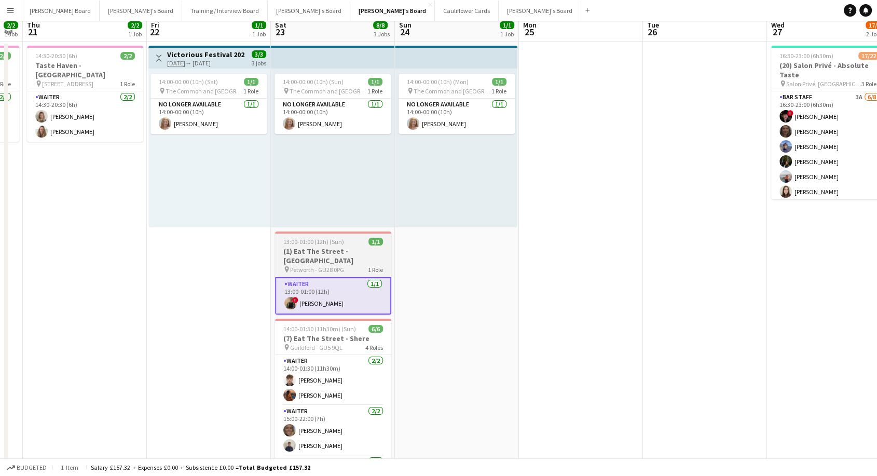
scroll to position [115, 0]
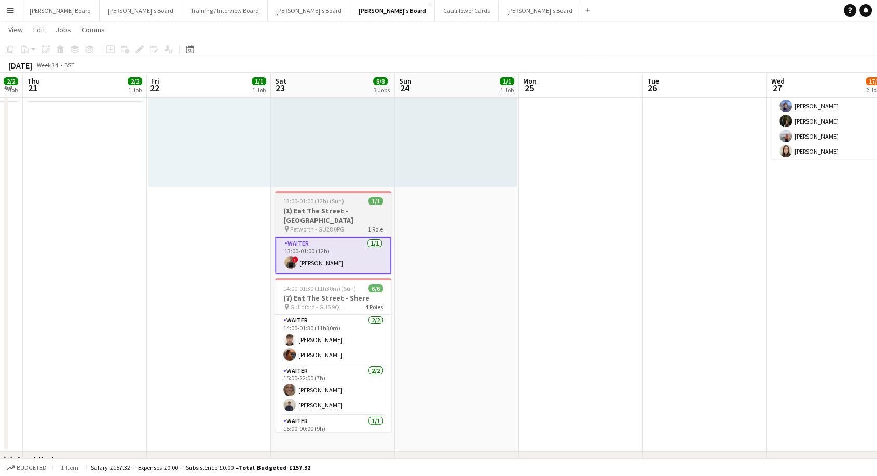
drag, startPoint x: 344, startPoint y: 208, endPoint x: 333, endPoint y: 209, distance: 11.0
click at [341, 208] on h3 "(1) Eat The Street - [GEOGRAPHIC_DATA]" at bounding box center [333, 215] width 116 height 19
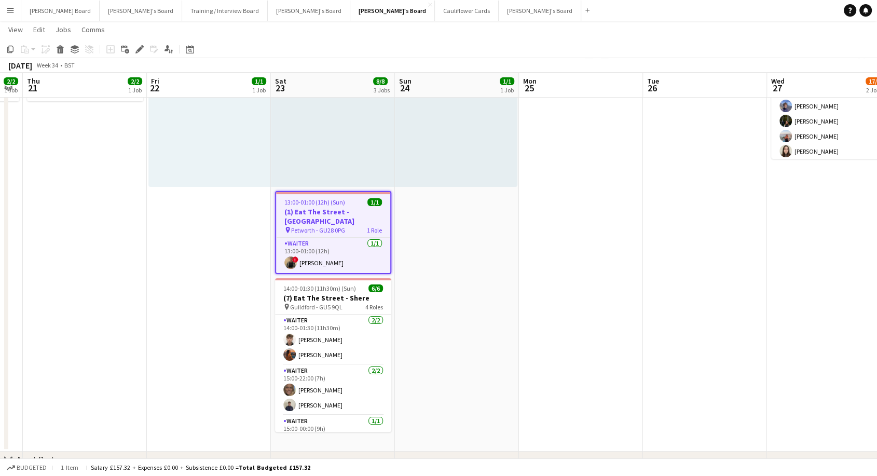
scroll to position [0, 352]
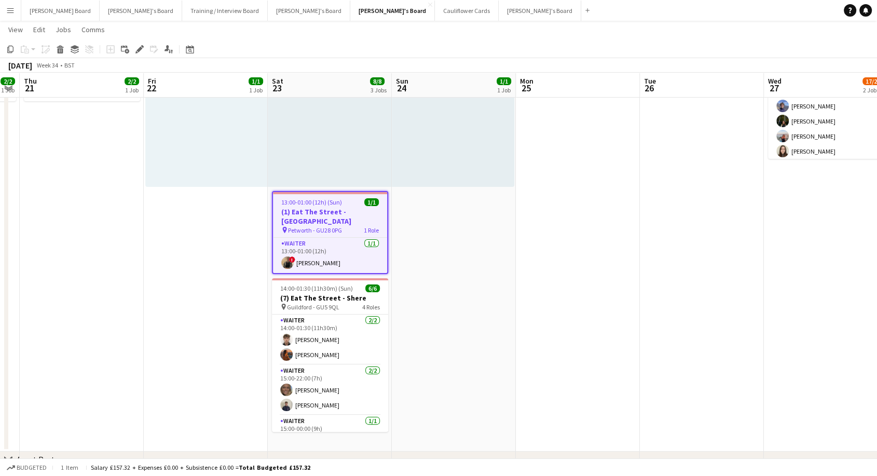
drag, startPoint x: 137, startPoint y: 44, endPoint x: 163, endPoint y: 56, distance: 28.6
click at [137, 44] on div "Edit" at bounding box center [139, 49] width 12 height 12
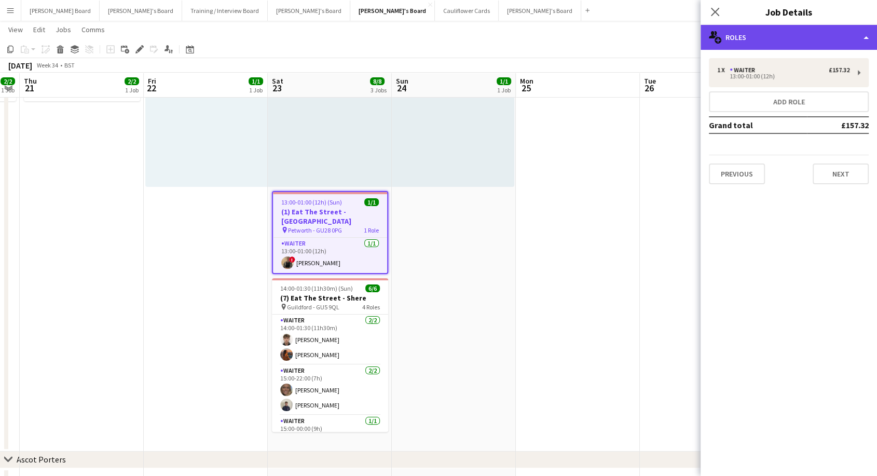
click at [760, 36] on div "multiple-users-add Roles" at bounding box center [789, 37] width 176 height 25
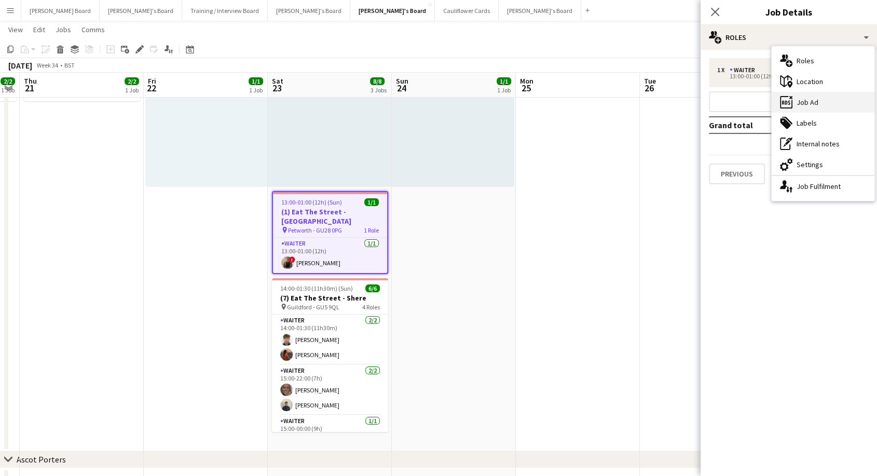
click at [815, 102] on div "ads-window Job Ad" at bounding box center [823, 102] width 103 height 21
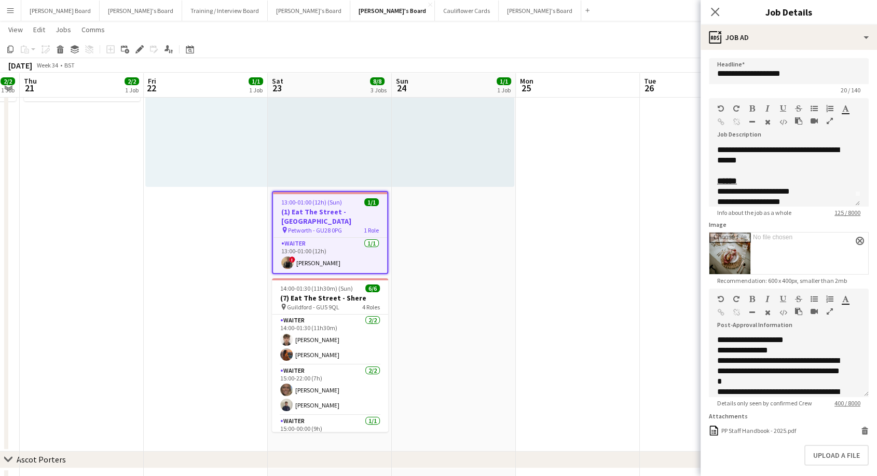
scroll to position [0, 0]
click at [715, 12] on icon at bounding box center [715, 12] width 10 height 10
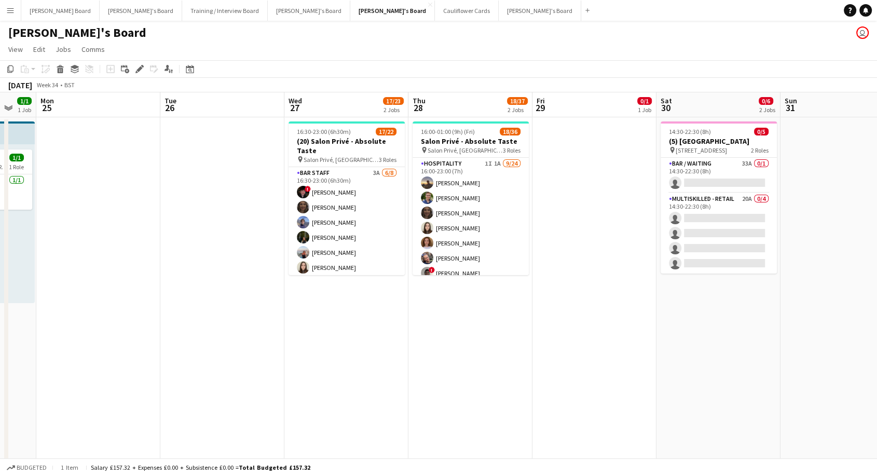
scroll to position [0, 392]
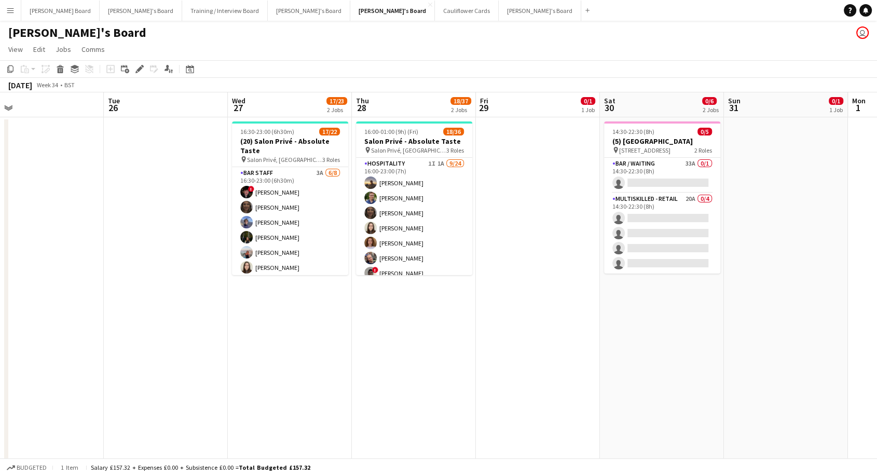
drag, startPoint x: 629, startPoint y: 255, endPoint x: 93, endPoint y: 237, distance: 536.3
click at [93, 237] on app-calendar-viewport "Fri 22 1/1 1 Job Sat 23 8/8 3 Jobs Sun 24 1/1 1 Job Mon 25 Tue 26 Wed 27 17/23 …" at bounding box center [438, 463] width 877 height 742
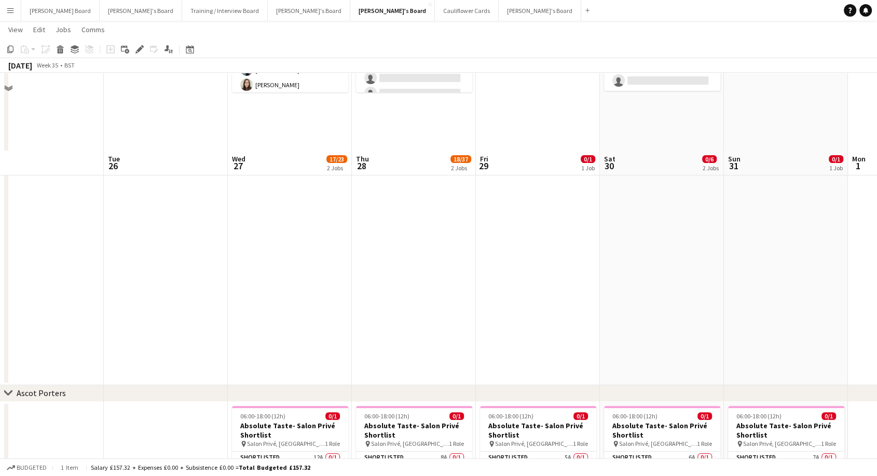
scroll to position [259, 0]
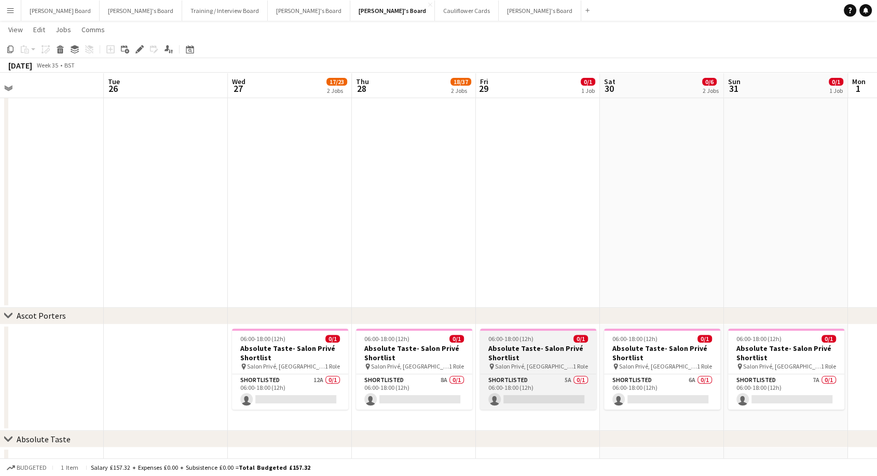
drag, startPoint x: 429, startPoint y: 384, endPoint x: 534, endPoint y: 366, distance: 106.8
click at [430, 384] on app-card-role "Shortlisted 8A 0/1 06:00-18:00 (12h) single-neutral-actions" at bounding box center [414, 391] width 116 height 35
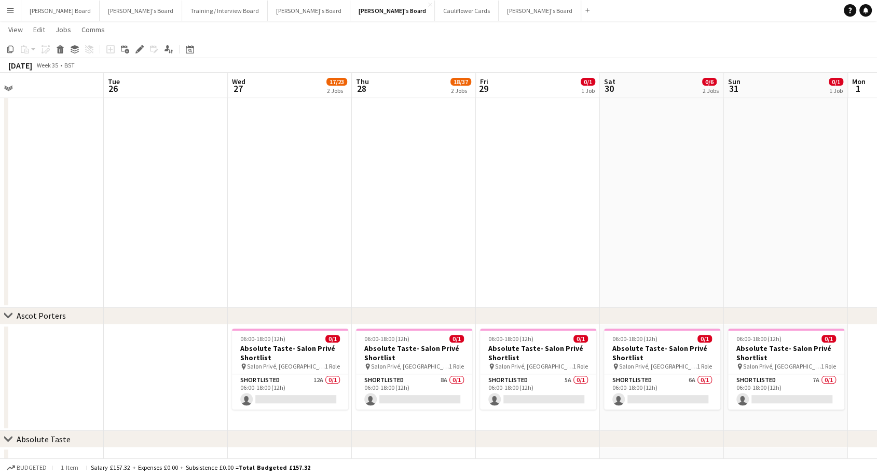
scroll to position [0, 392]
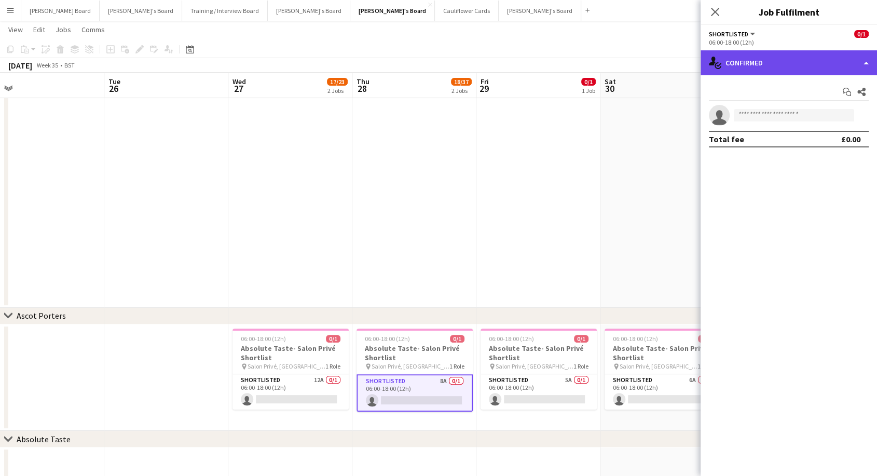
click at [774, 63] on div "single-neutral-actions-check-2 Confirmed" at bounding box center [789, 62] width 176 height 25
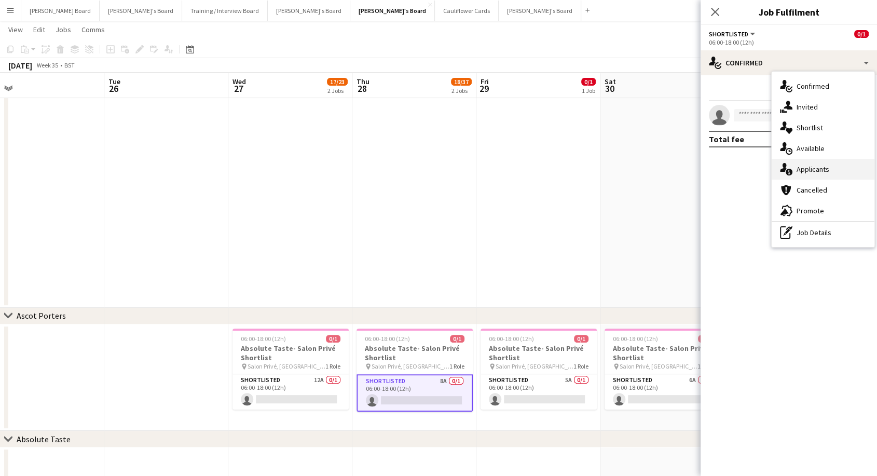
click at [819, 171] on div "single-neutral-actions-information Applicants" at bounding box center [823, 169] width 103 height 21
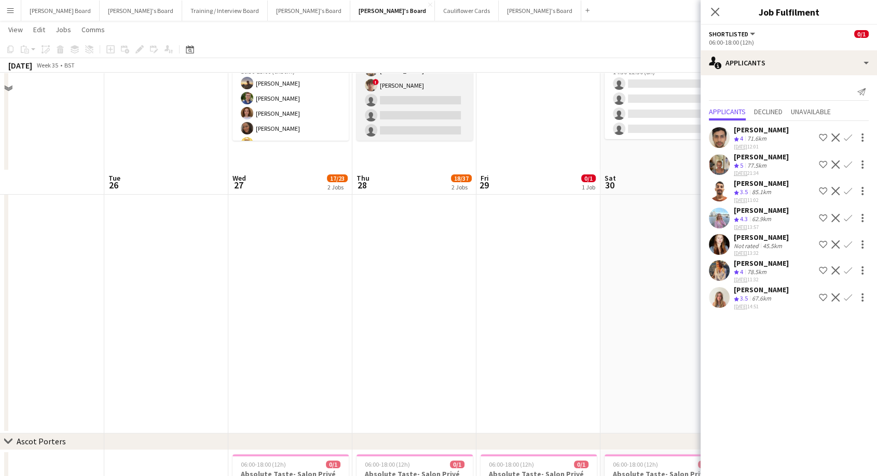
scroll to position [0, 0]
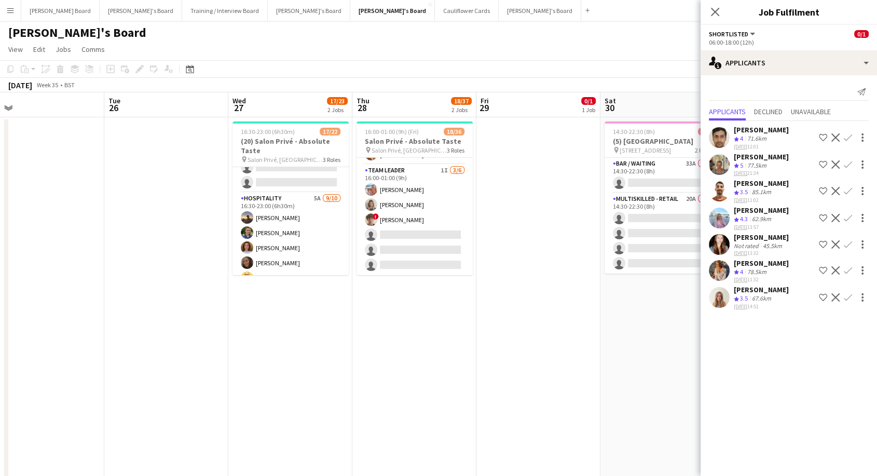
click at [756, 213] on div "[PERSON_NAME]" at bounding box center [761, 209] width 55 height 9
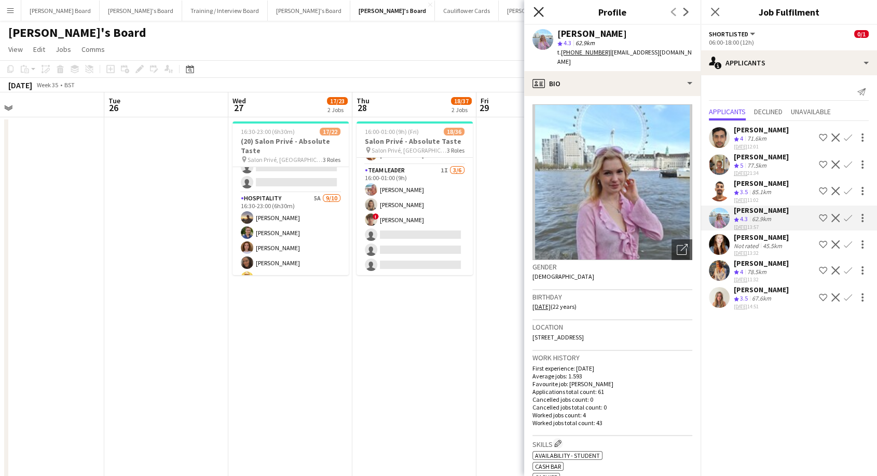
click at [539, 9] on icon "Close pop-in" at bounding box center [538, 12] width 10 height 10
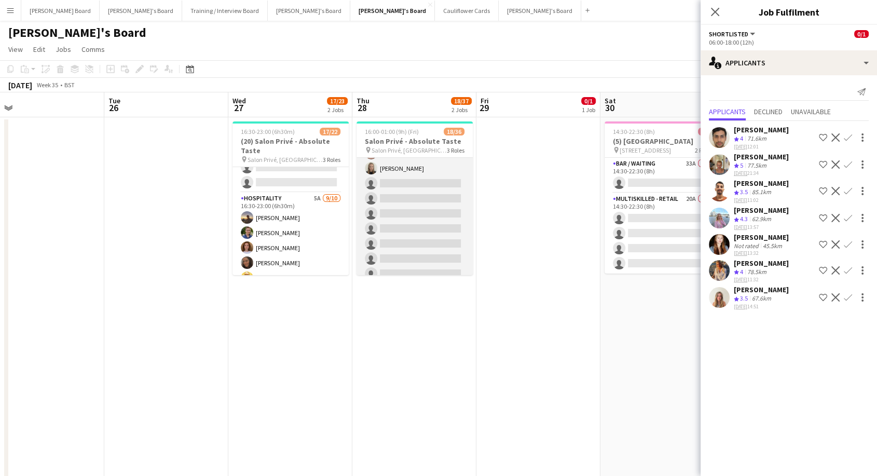
scroll to position [173, 0]
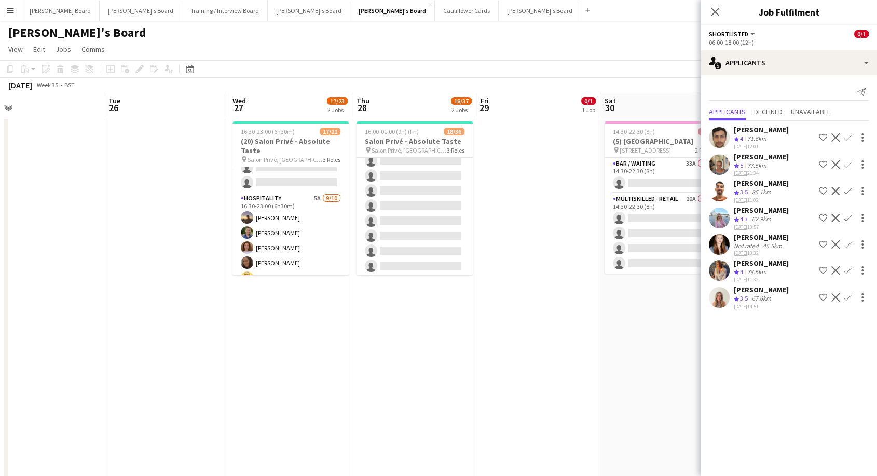
click at [767, 242] on div "[PERSON_NAME]" at bounding box center [761, 236] width 55 height 9
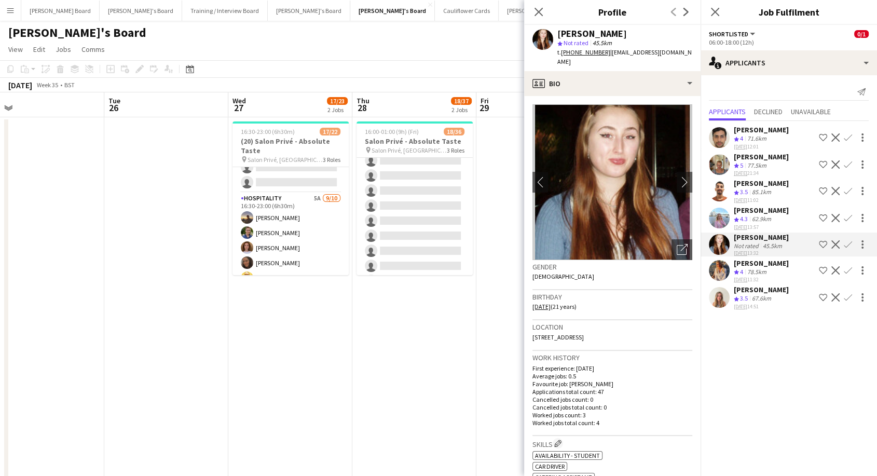
click at [547, 9] on div "Close pop-in" at bounding box center [538, 12] width 29 height 24
click at [538, 9] on icon "Close pop-in" at bounding box center [538, 12] width 10 height 10
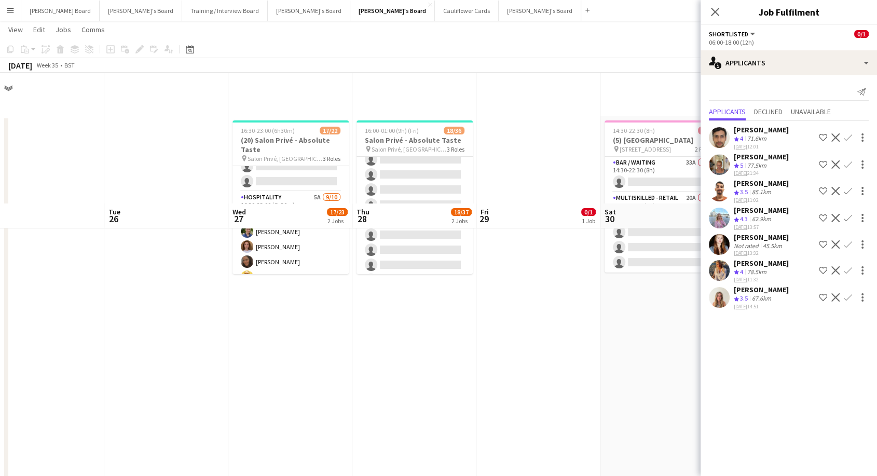
scroll to position [346, 0]
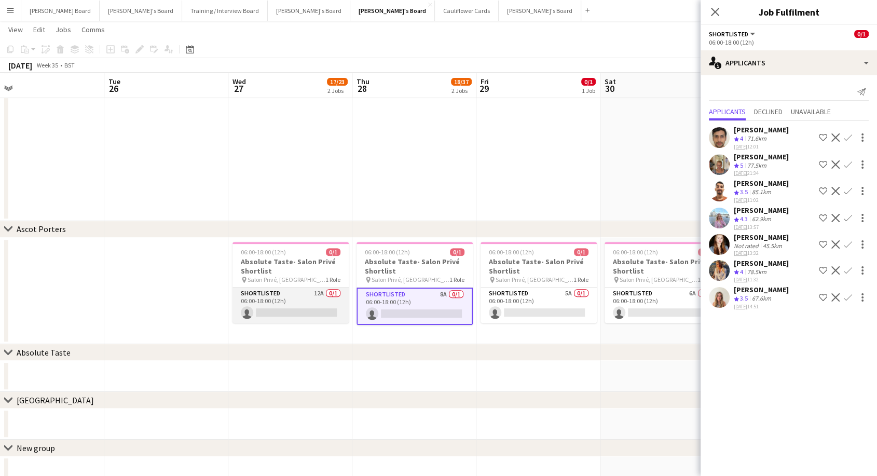
click at [274, 308] on app-card-role "Shortlisted 12A 0/1 06:00-18:00 (12h) single-neutral-actions" at bounding box center [290, 304] width 116 height 35
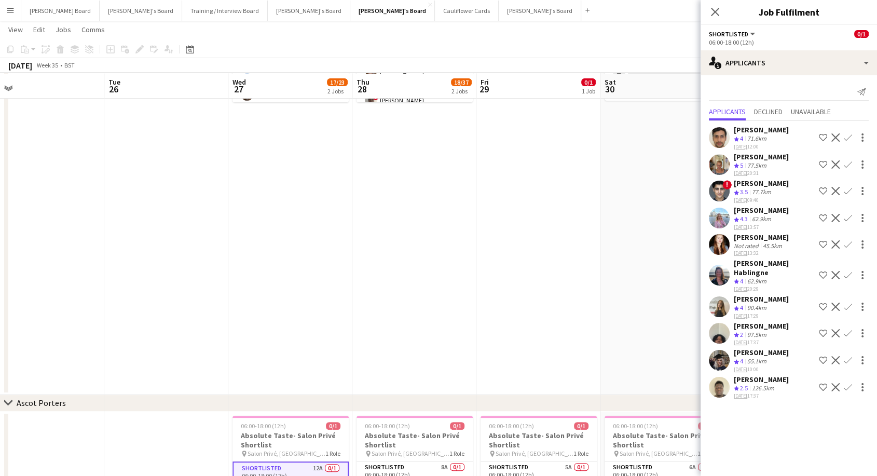
scroll to position [173, 0]
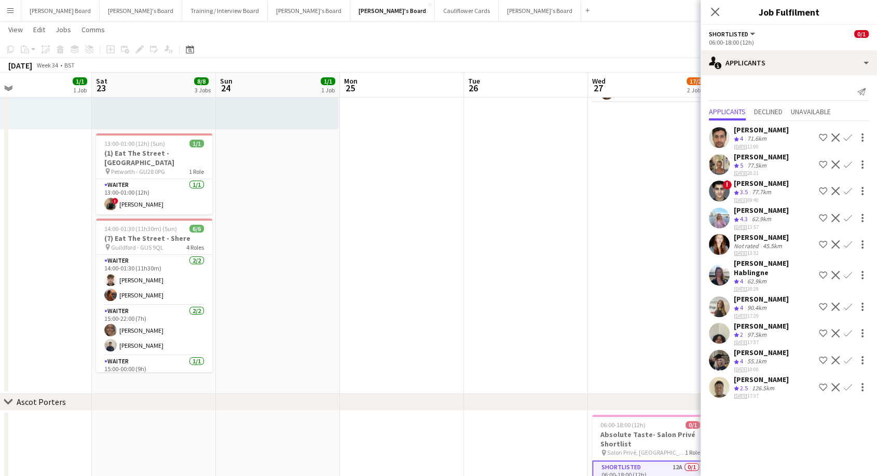
drag, startPoint x: 191, startPoint y: 203, endPoint x: 527, endPoint y: 209, distance: 336.3
click at [547, 224] on app-calendar-viewport "Wed 20 2/2 1 Job Thu 21 2/2 1 Job Fri 22 1/1 1 Job Sat 23 8/8 3 Jobs Sun 24 1/1…" at bounding box center [438, 264] width 877 height 792
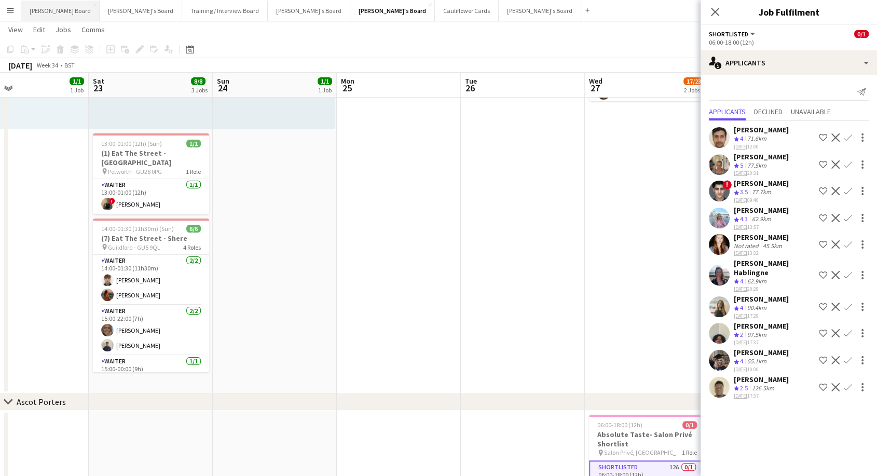
drag, startPoint x: 41, startPoint y: 12, endPoint x: 116, endPoint y: 19, distance: 75.0
click at [42, 12] on button "[PERSON_NAME] Board Close" at bounding box center [60, 11] width 78 height 20
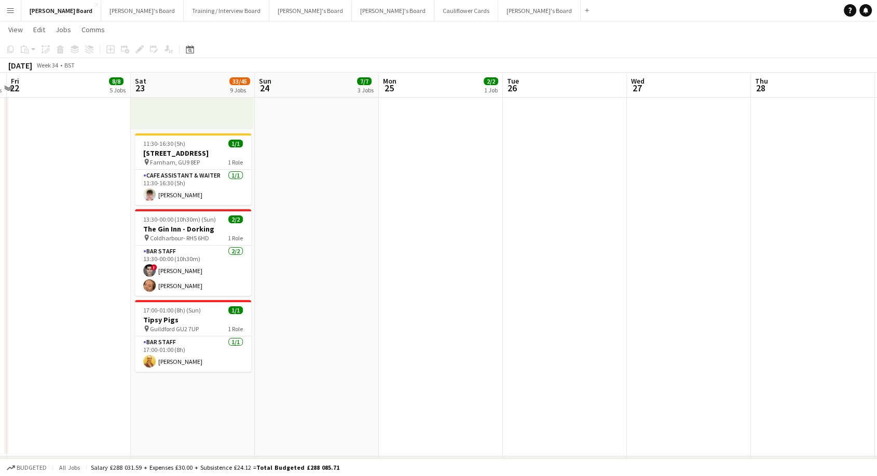
scroll to position [0, 489]
drag, startPoint x: 835, startPoint y: 291, endPoint x: 350, endPoint y: 342, distance: 487.3
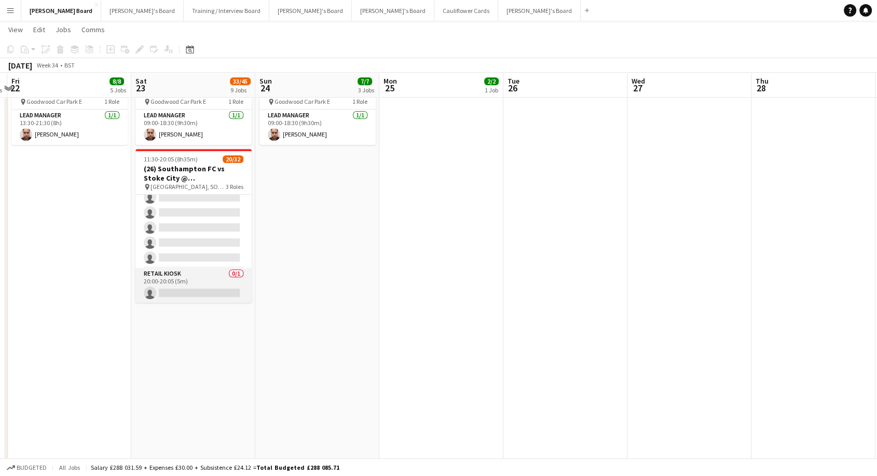
scroll to position [376, 0]
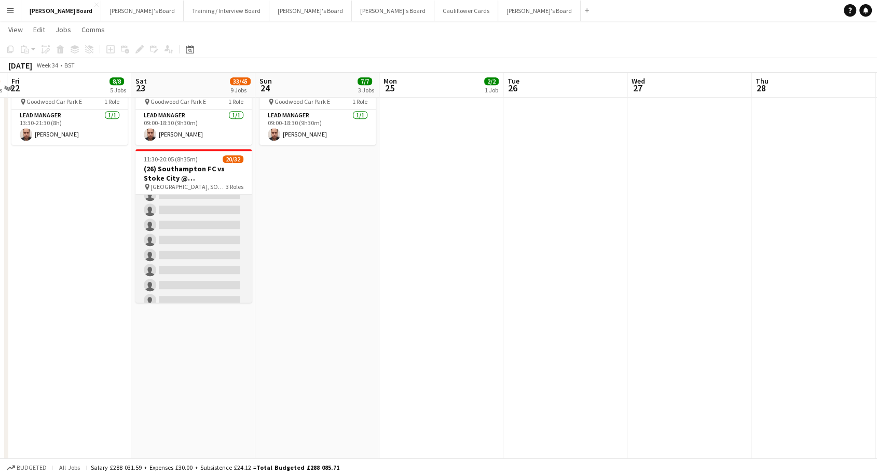
click at [210, 238] on app-card-role "Retail Kiosk 24I 3A 14/25 13:00-17:00 (4h) [PERSON_NAME] [PERSON_NAME] ! [PERSO…" at bounding box center [193, 127] width 116 height 396
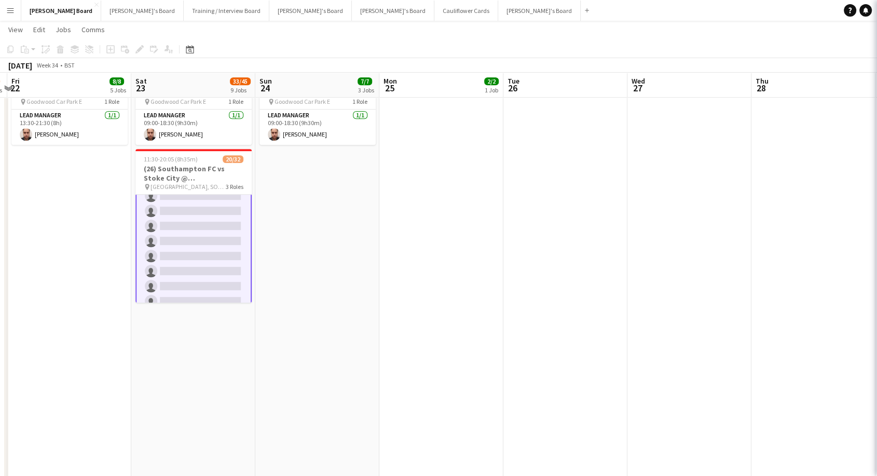
scroll to position [377, 0]
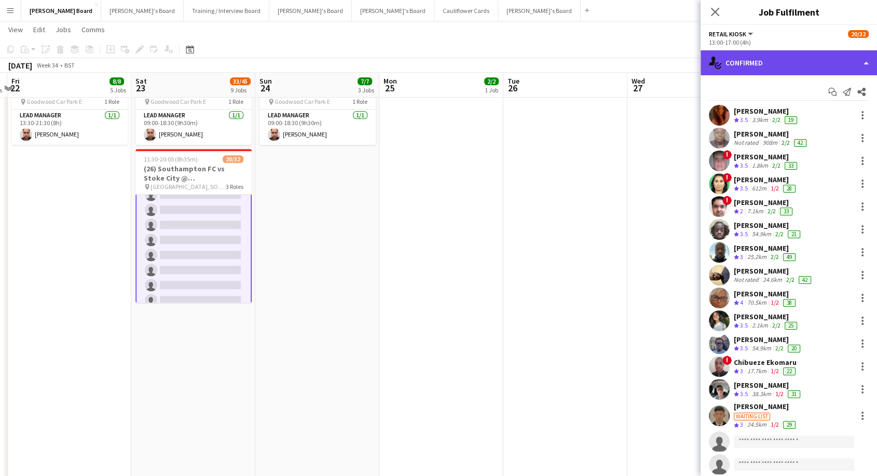
click at [773, 63] on div "single-neutral-actions-check-2 Confirmed" at bounding box center [789, 62] width 176 height 25
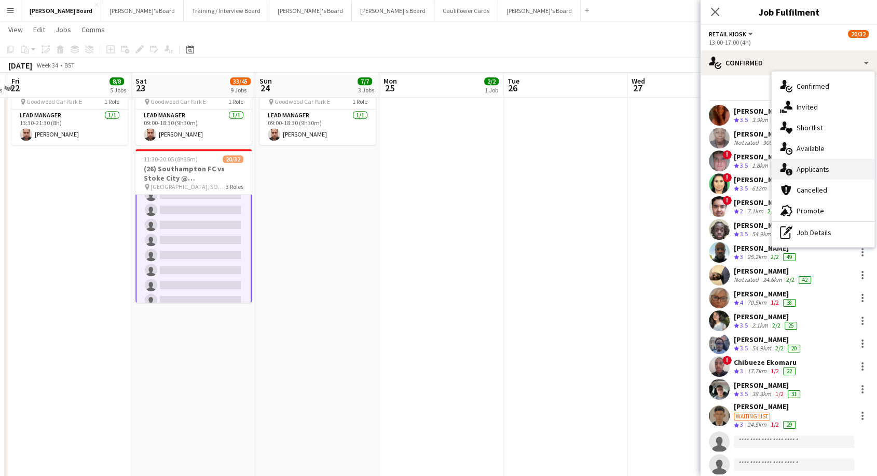
click at [815, 169] on div "single-neutral-actions-information Applicants" at bounding box center [823, 169] width 103 height 21
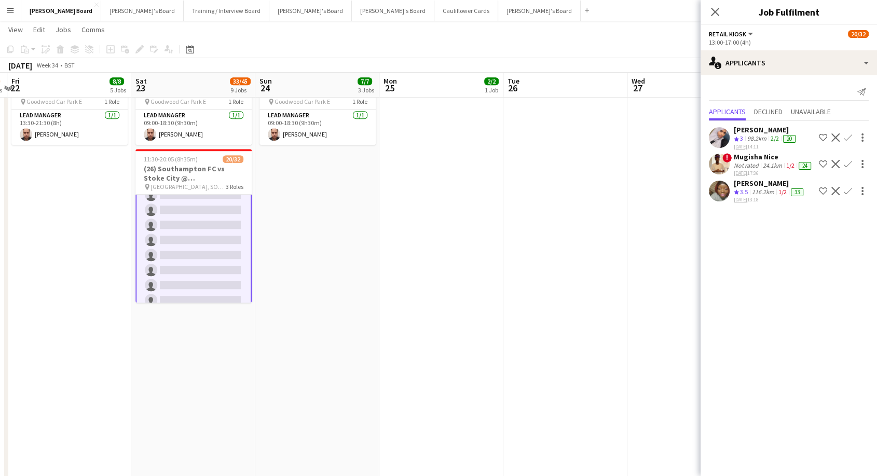
drag, startPoint x: 6, startPoint y: 14, endPoint x: 9, endPoint y: 19, distance: 5.3
click at [7, 14] on app-icon "Menu" at bounding box center [10, 10] width 8 height 8
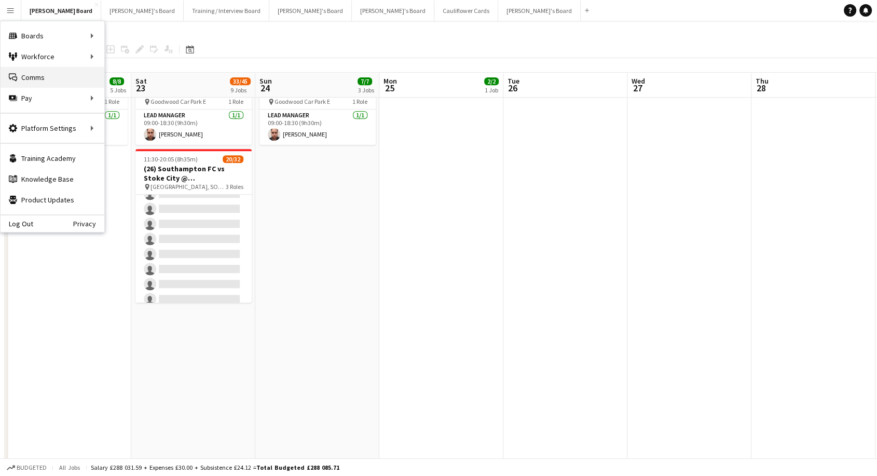
scroll to position [376, 0]
drag, startPoint x: 164, startPoint y: 57, endPoint x: 177, endPoint y: 194, distance: 137.6
click at [165, 57] on link "My Workforce" at bounding box center [157, 56] width 104 height 21
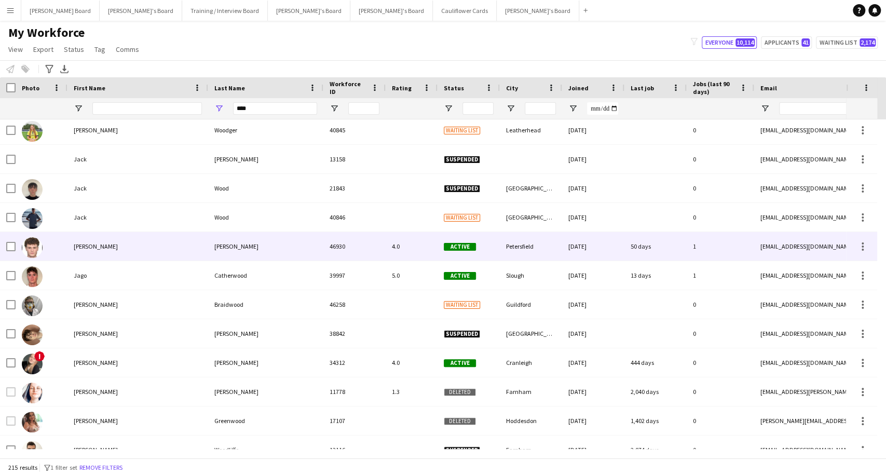
scroll to position [2883, 0]
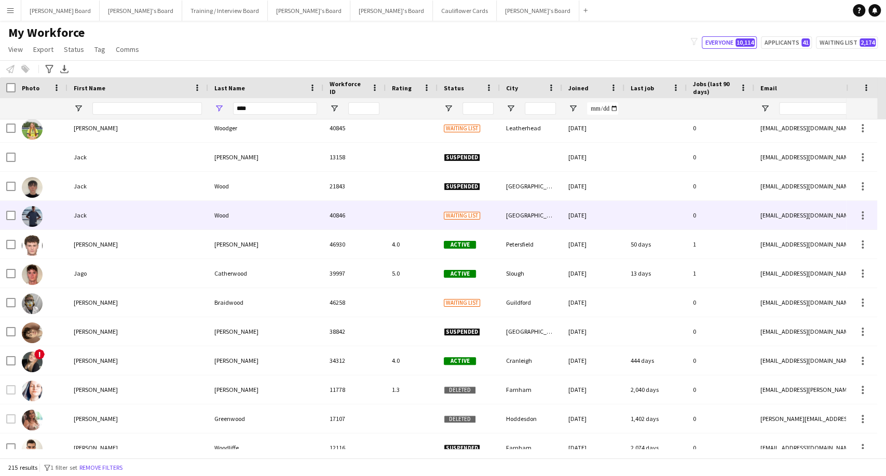
click at [221, 218] on div "Wood" at bounding box center [265, 215] width 115 height 29
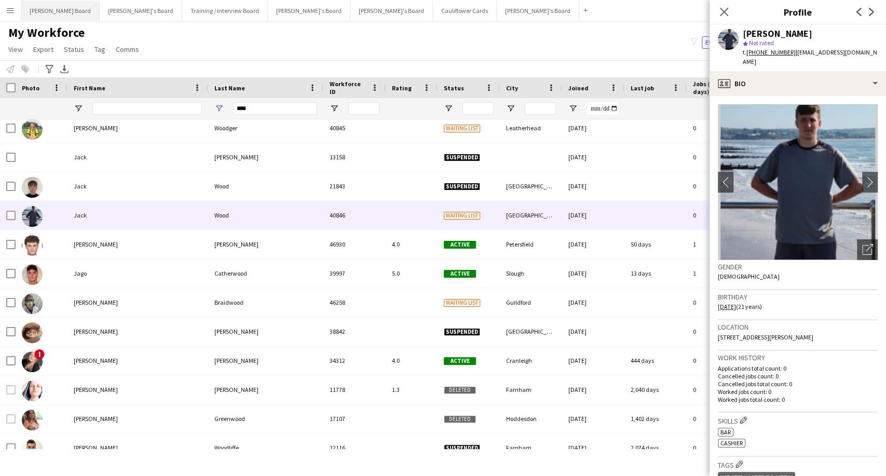
click at [45, 15] on button "[PERSON_NAME] Board Close" at bounding box center [60, 11] width 78 height 20
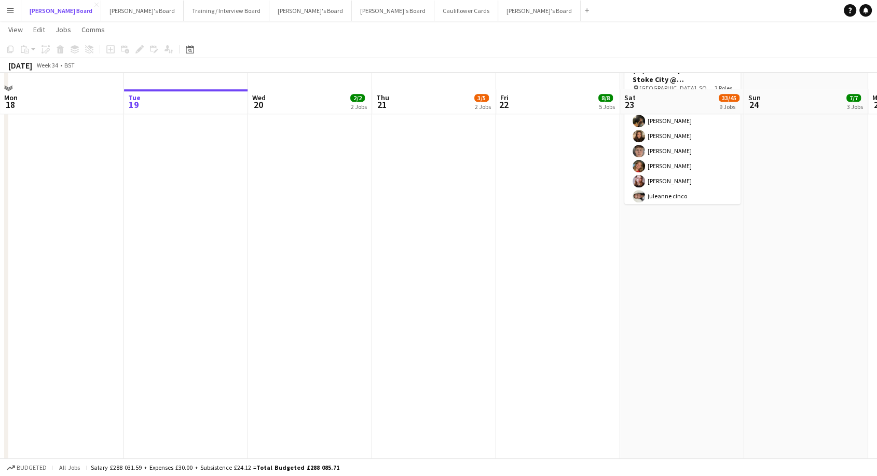
scroll to position [692, 0]
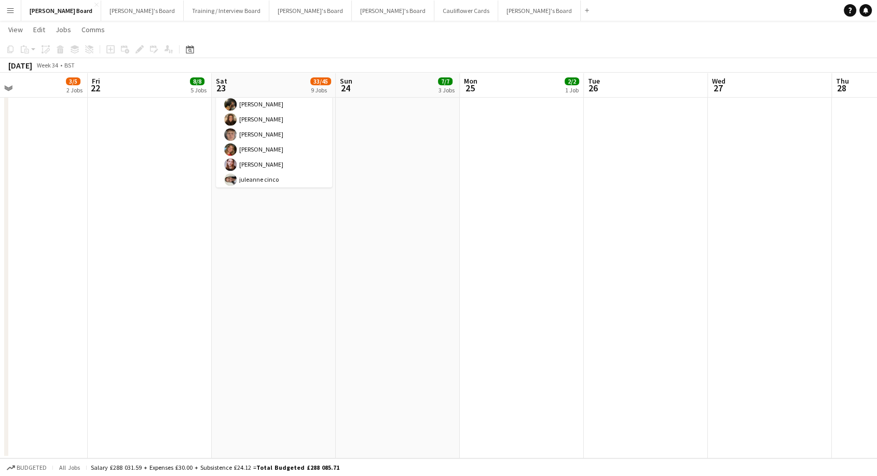
drag, startPoint x: 573, startPoint y: 299, endPoint x: 167, endPoint y: 308, distance: 406.9
click at [166, 308] on app-calendar-viewport "Mon 18 Tue 19 Wed 20 2/2 2 Jobs Thu 21 3/5 2 Jobs Fri 22 8/8 5 Jobs Sat 23 33/4…" at bounding box center [438, 164] width 877 height 1630
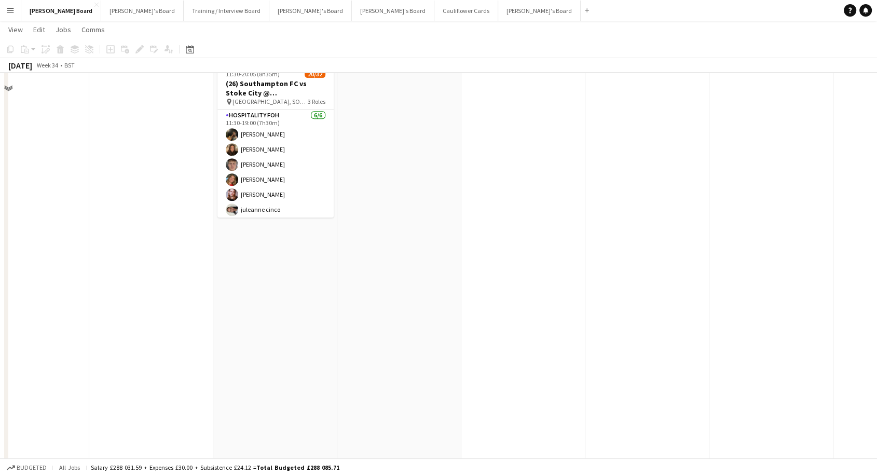
scroll to position [577, 0]
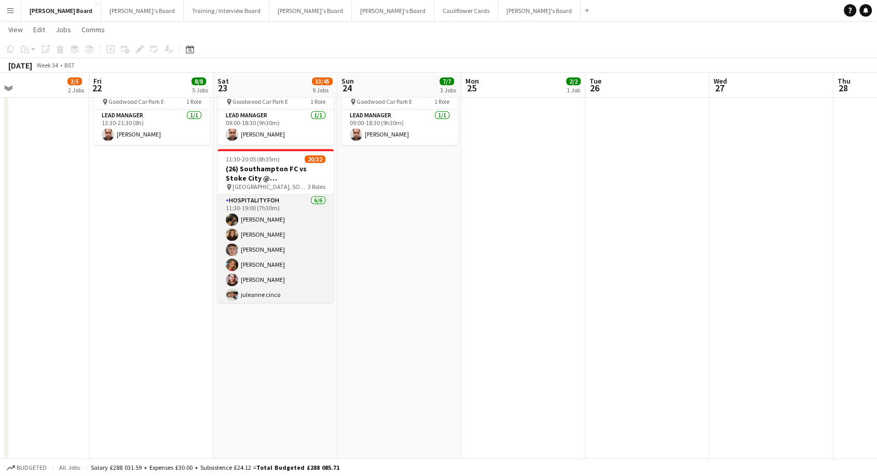
click at [284, 242] on app-card-role "Hospitality FOH [DATE] 11:30-19:00 (7h30m) [PERSON_NAME] [PERSON_NAME] [PERSON_…" at bounding box center [275, 250] width 116 height 111
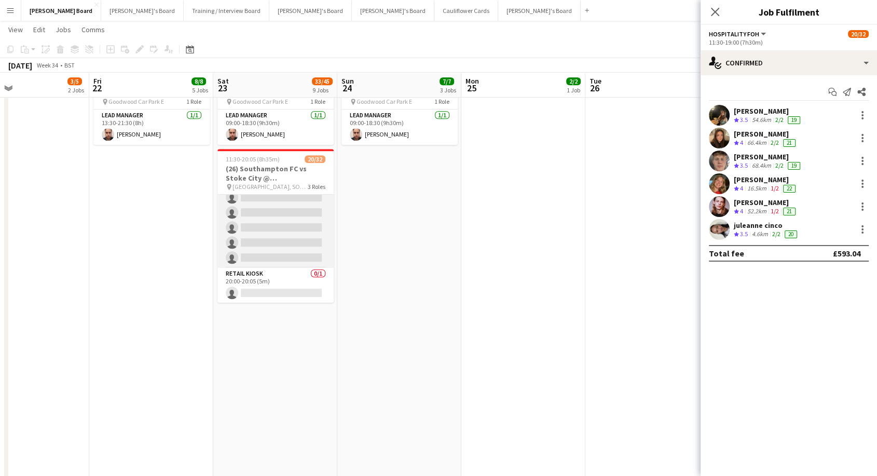
click at [280, 221] on app-card-role "Retail Kiosk 24I 3A 14/25 13:00-17:00 (4h) [PERSON_NAME] [PERSON_NAME] ! [PERSO…" at bounding box center [275, 69] width 116 height 396
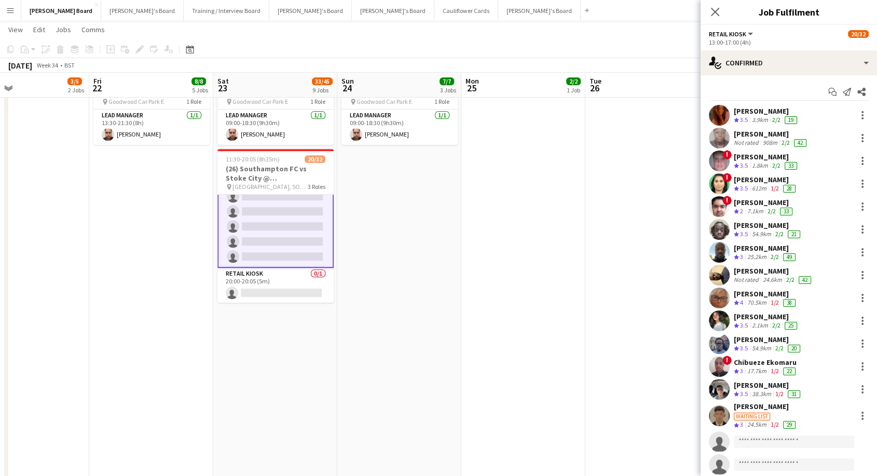
scroll to position [435, 0]
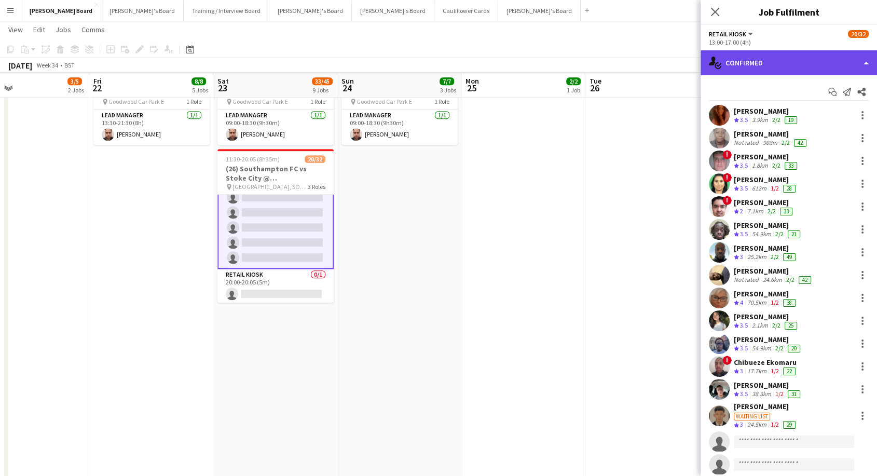
click at [778, 53] on div "single-neutral-actions-check-2 Confirmed" at bounding box center [789, 62] width 176 height 25
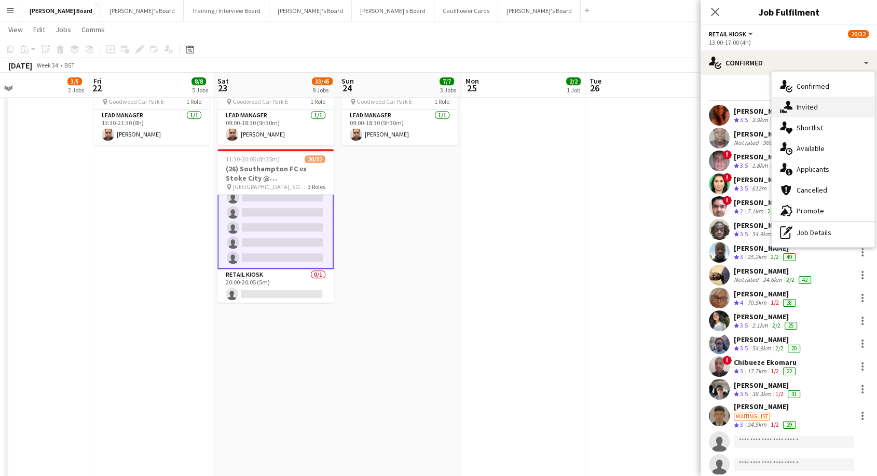
click at [818, 108] on div "single-neutral-actions-share-1 Invited" at bounding box center [823, 107] width 103 height 21
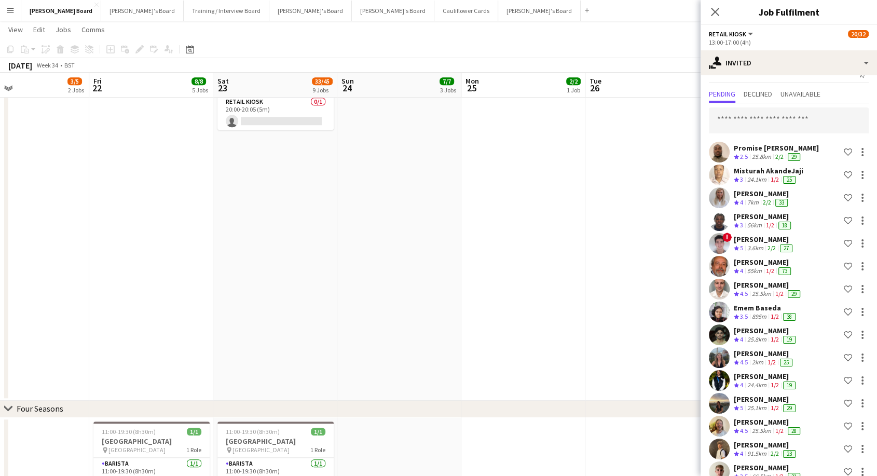
scroll to position [0, 0]
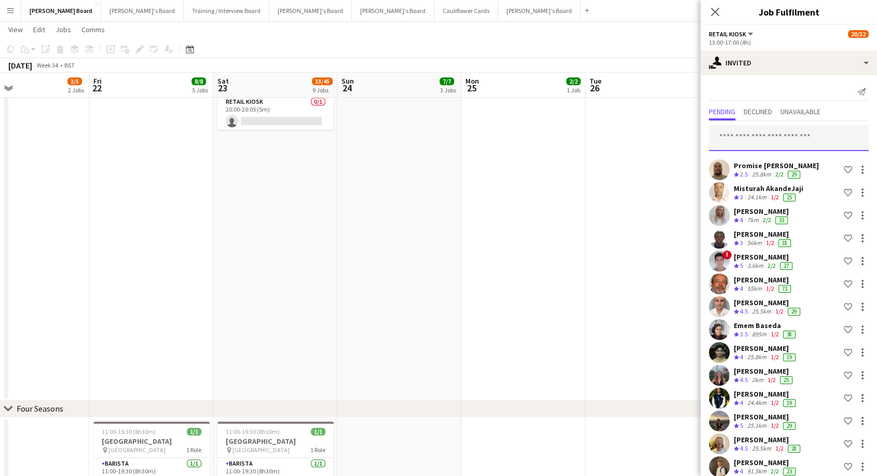
click at [755, 142] on input "text" at bounding box center [789, 138] width 160 height 26
type input "*********"
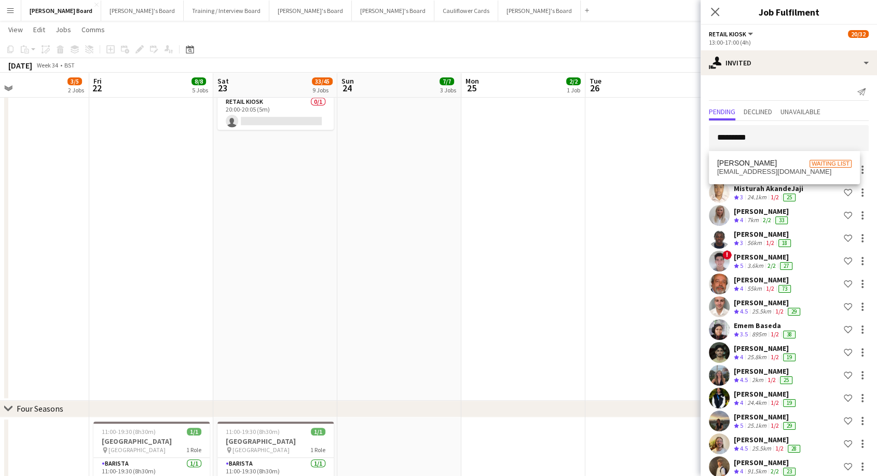
click at [751, 171] on span "[EMAIL_ADDRESS][DOMAIN_NAME]" at bounding box center [784, 172] width 134 height 8
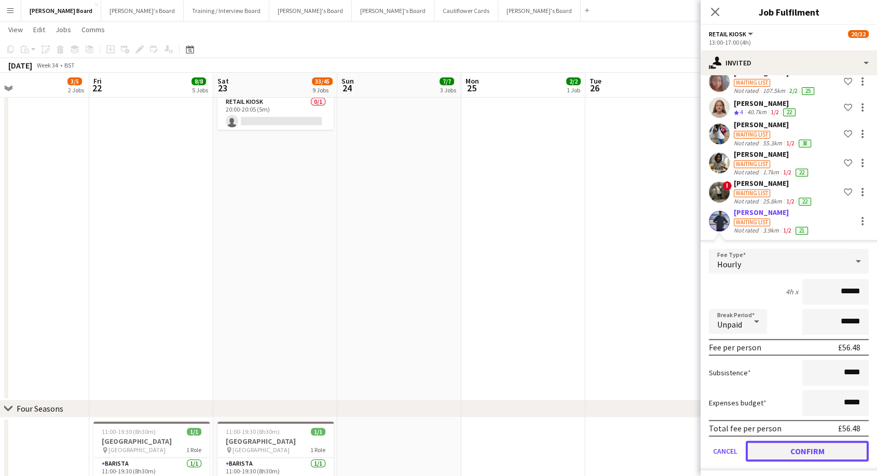
click at [817, 448] on button "Confirm" at bounding box center [807, 451] width 123 height 21
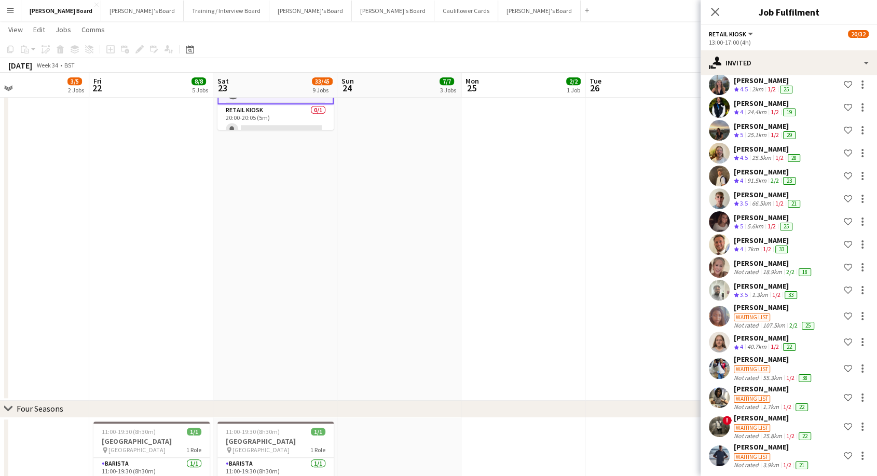
click at [597, 263] on app-date-cell at bounding box center [647, 148] width 124 height 504
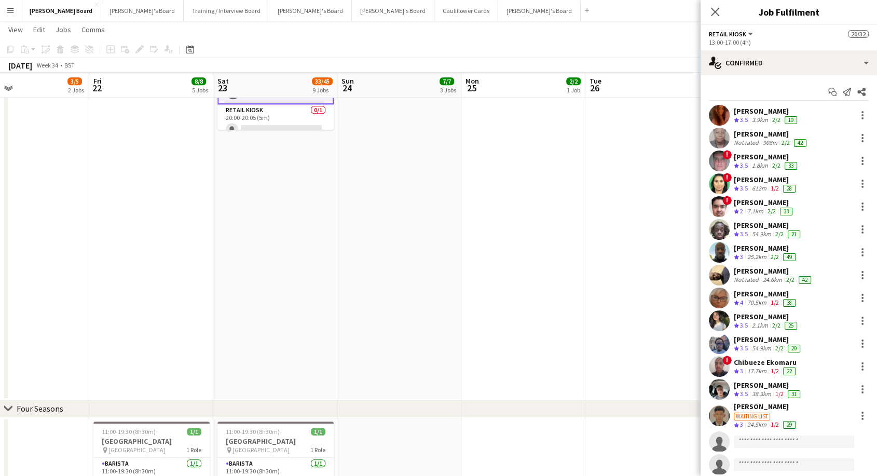
drag, startPoint x: 715, startPoint y: 8, endPoint x: 721, endPoint y: 28, distance: 20.7
click at [715, 8] on icon "Close pop-in" at bounding box center [715, 12] width 8 height 8
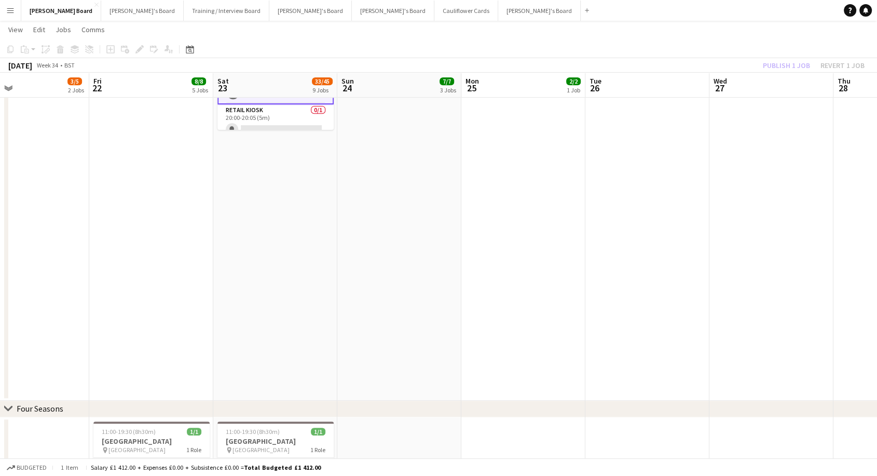
click at [773, 64] on div "Publish 1 job Revert 1 job" at bounding box center [813, 65] width 127 height 13
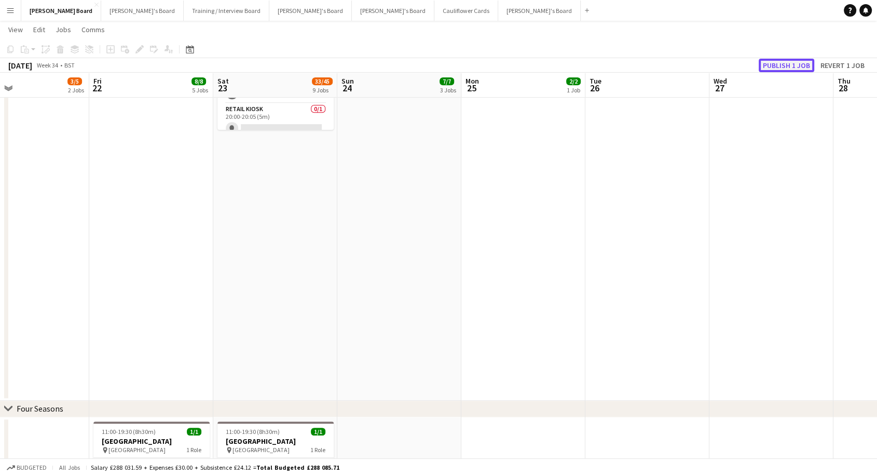
click at [792, 65] on button "Publish 1 job" at bounding box center [787, 65] width 56 height 13
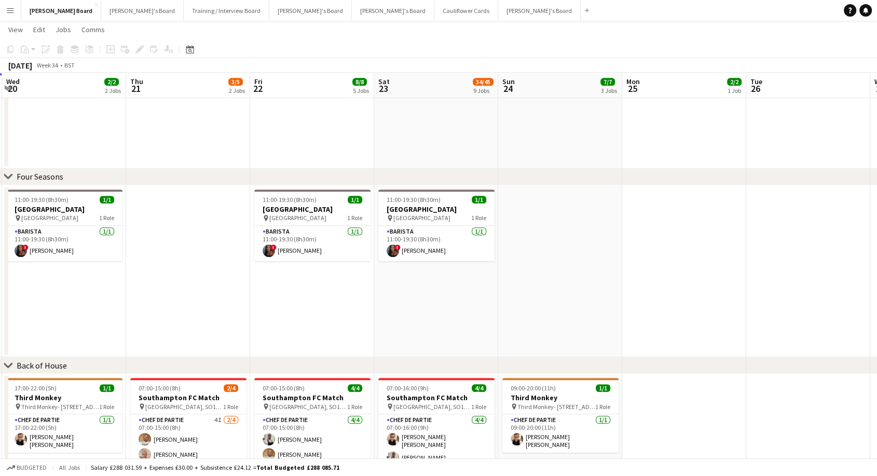
scroll to position [0, 224]
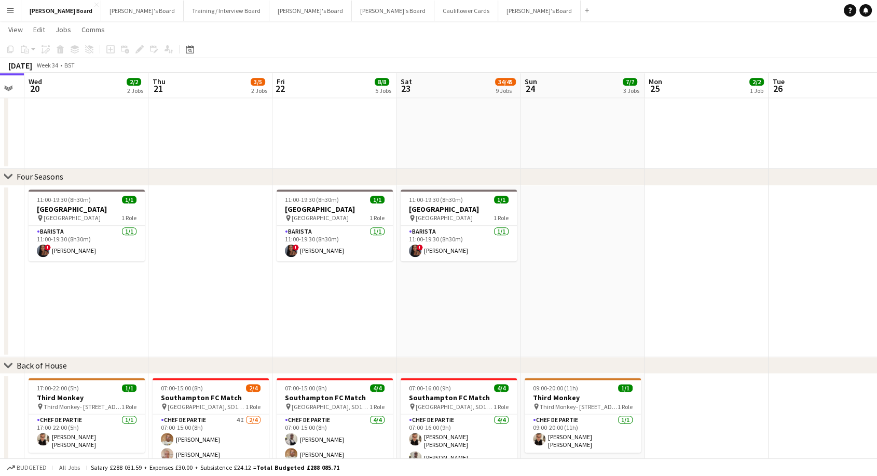
drag, startPoint x: 136, startPoint y: 327, endPoint x: 320, endPoint y: 324, distance: 183.7
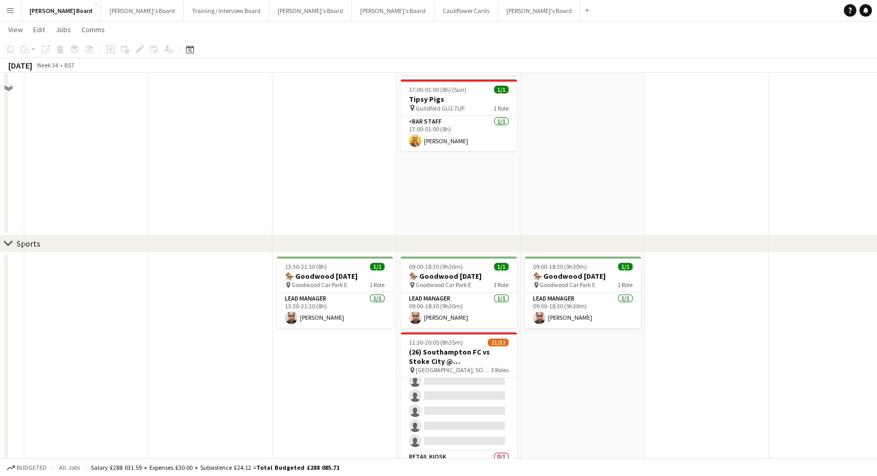
scroll to position [520, 0]
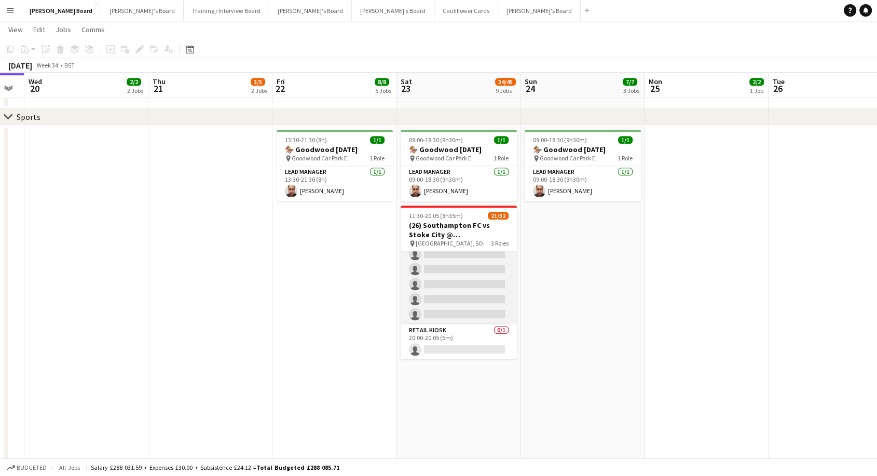
click at [486, 297] on app-card-role "Retail Kiosk 24I 3A 15/25 13:00-17:00 (4h) [PERSON_NAME] [PERSON_NAME] ! [PERSO…" at bounding box center [459, 126] width 116 height 396
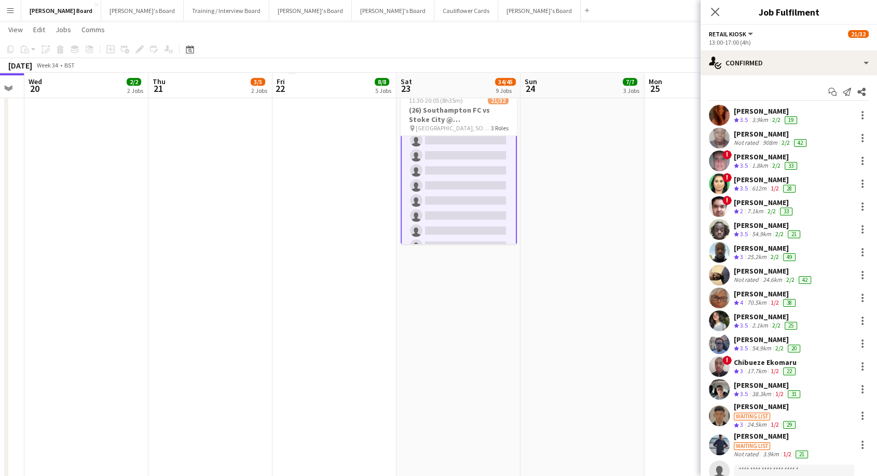
scroll to position [436, 0]
click at [449, 240] on app-card-role "Retail Kiosk 0/1 20:00-20:05 (5m) single-neutral-actions" at bounding box center [459, 226] width 116 height 35
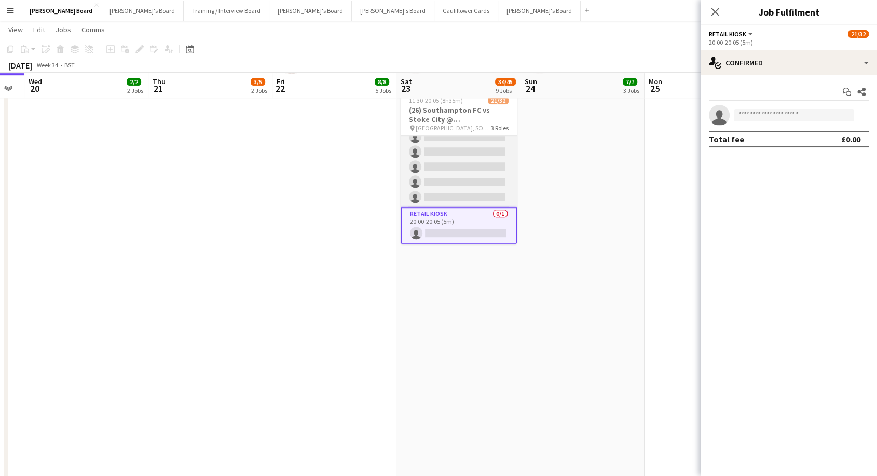
scroll to position [435, 0]
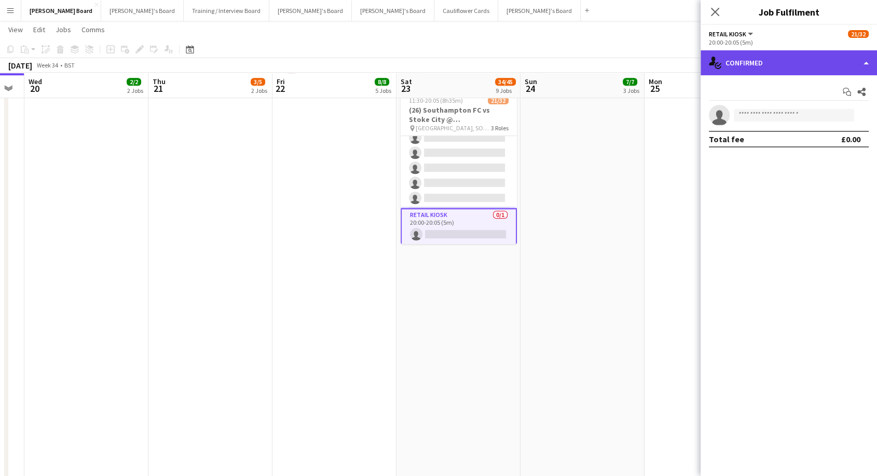
click at [793, 63] on div "single-neutral-actions-check-2 Confirmed" at bounding box center [789, 62] width 176 height 25
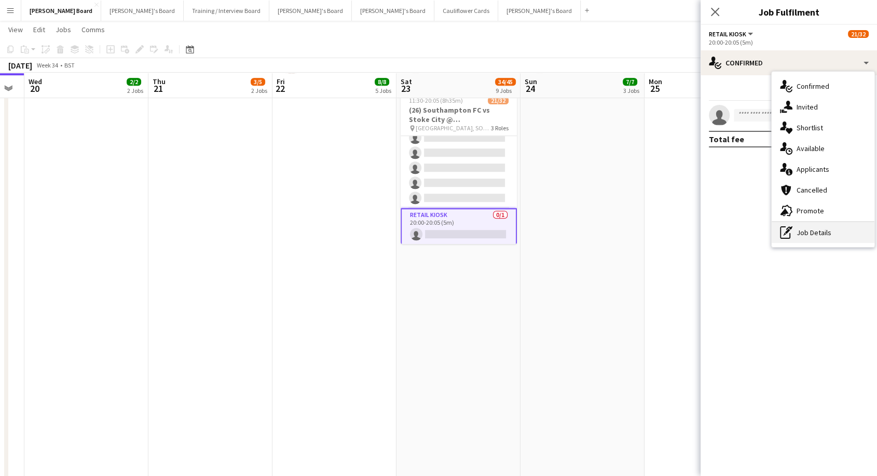
click at [817, 234] on div "pen-write Job Details" at bounding box center [823, 232] width 103 height 21
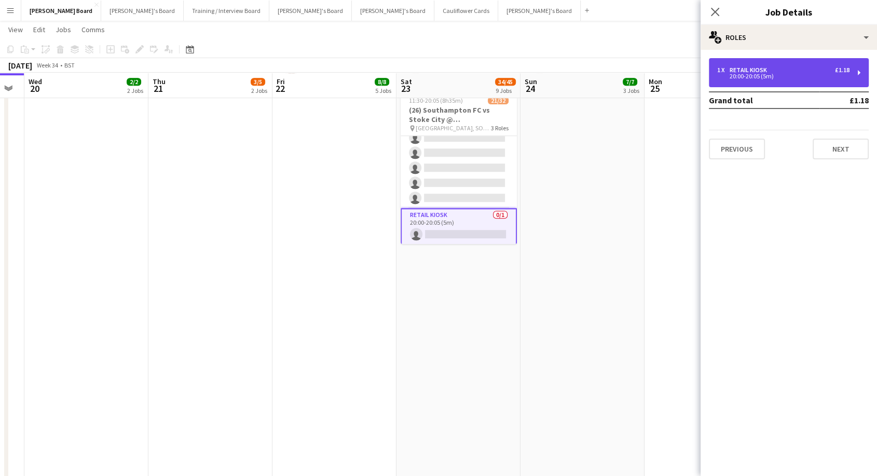
click at [799, 76] on div "20:00-20:05 (5m)" at bounding box center [783, 76] width 132 height 5
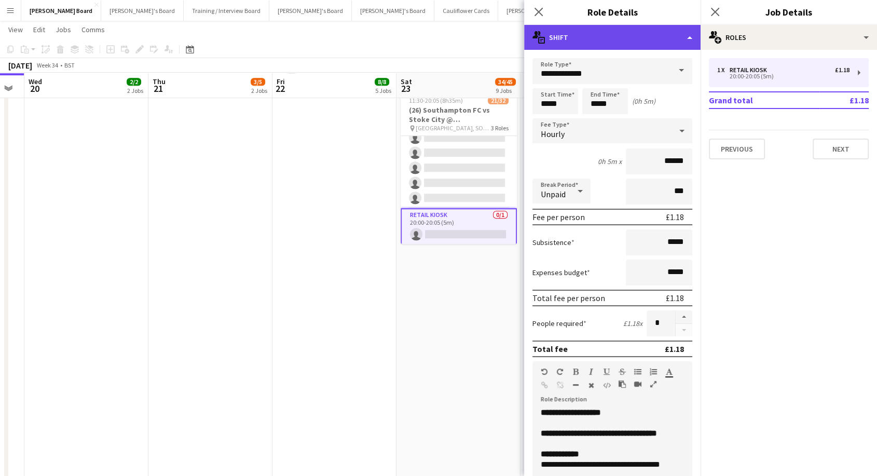
click at [640, 36] on div "multiple-actions-text Shift" at bounding box center [612, 37] width 176 height 25
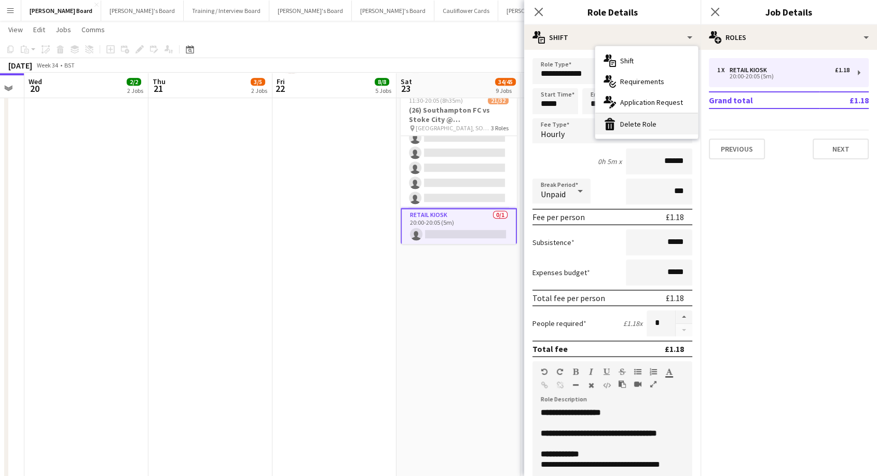
click at [657, 122] on div "bin-2 Delete Role" at bounding box center [646, 124] width 103 height 21
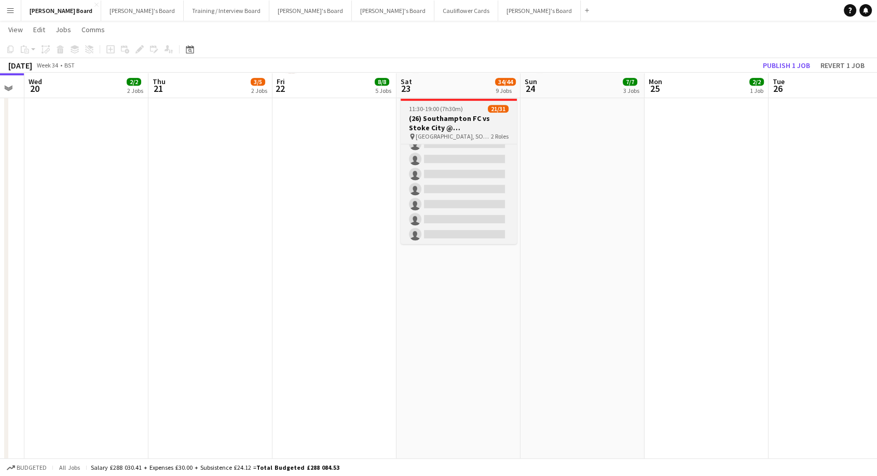
click at [480, 124] on h3 "(26) Southampton FC vs Stoke City @ [GEOGRAPHIC_DATA]" at bounding box center [459, 123] width 116 height 19
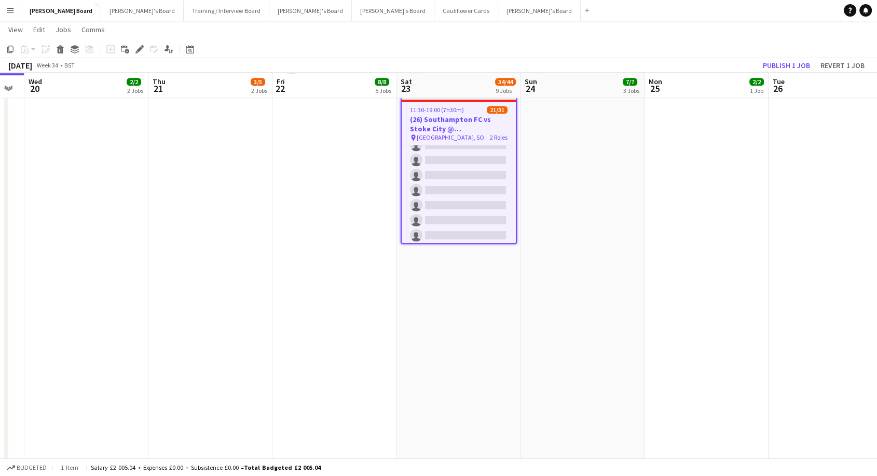
scroll to position [409, 0]
click at [795, 62] on button "Publish 1 job" at bounding box center [787, 65] width 56 height 13
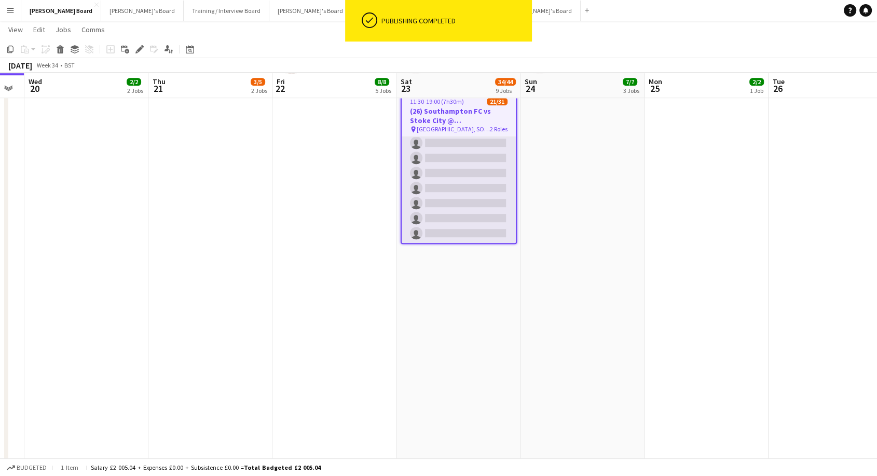
drag, startPoint x: 448, startPoint y: 174, endPoint x: 453, endPoint y: 187, distance: 13.8
click at [449, 174] on app-card-role "Retail Kiosk 24I 3A 15/25 13:00-17:00 (4h) [PERSON_NAME] [PERSON_NAME] ! [PERSO…" at bounding box center [459, 45] width 114 height 396
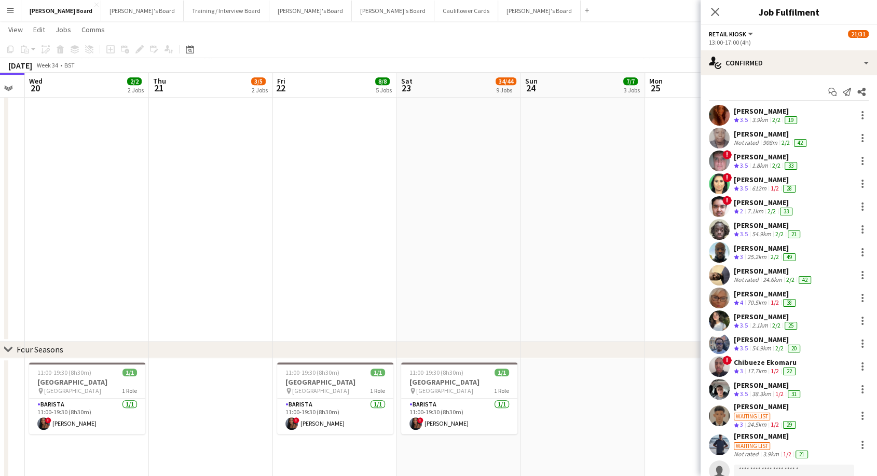
scroll to position [239, 0]
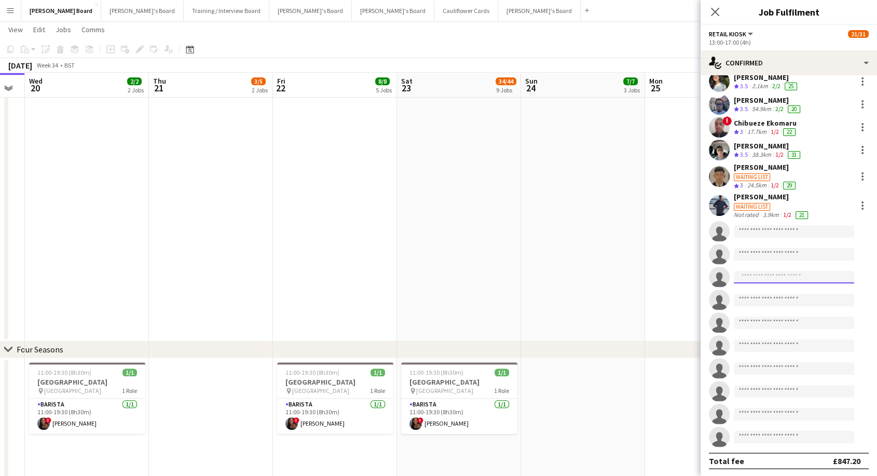
click at [788, 271] on input at bounding box center [794, 277] width 120 height 12
drag, startPoint x: 660, startPoint y: 218, endPoint x: 676, endPoint y: 134, distance: 85.6
click at [660, 214] on app-date-cell at bounding box center [707, 89] width 124 height 504
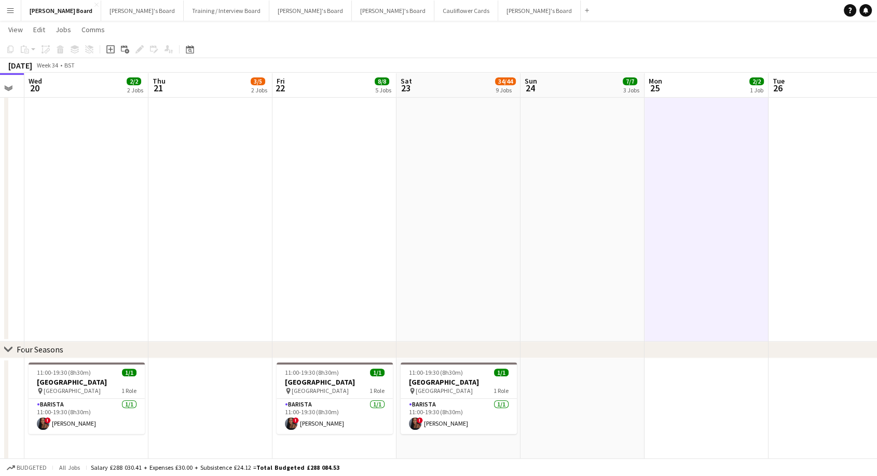
click at [10, 12] on app-icon "Menu" at bounding box center [10, 10] width 8 height 8
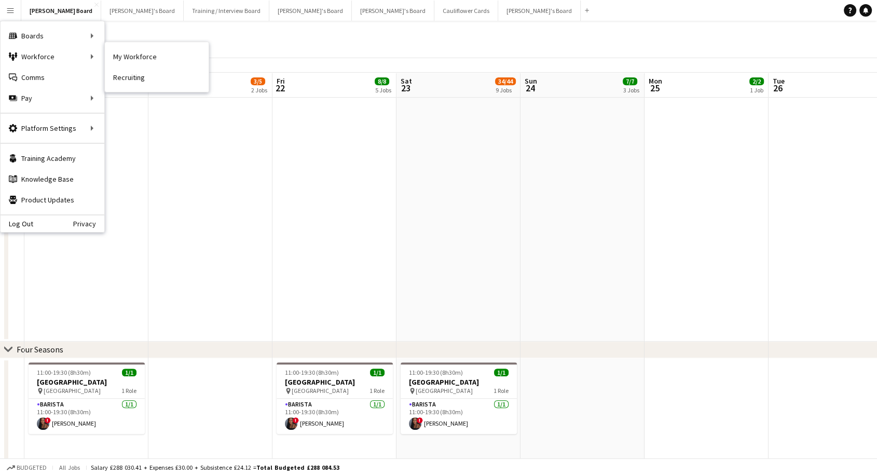
drag, startPoint x: 36, startPoint y: 59, endPoint x: 122, endPoint y: 55, distance: 86.2
click at [38, 57] on div "Workforce Workforce" at bounding box center [53, 56] width 104 height 21
click at [154, 53] on link "My Workforce" at bounding box center [157, 56] width 104 height 21
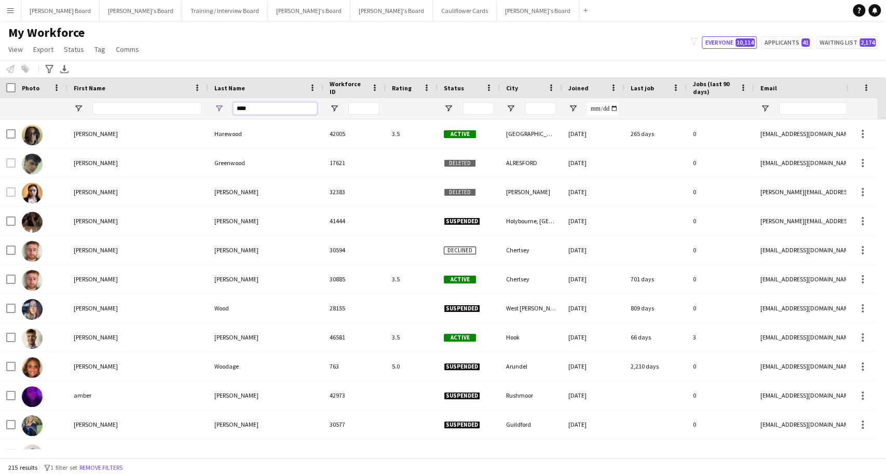
drag, startPoint x: 260, startPoint y: 113, endPoint x: 167, endPoint y: 109, distance: 92.9
click at [167, 109] on div "****" at bounding box center [633, 108] width 1267 height 21
type input "******"
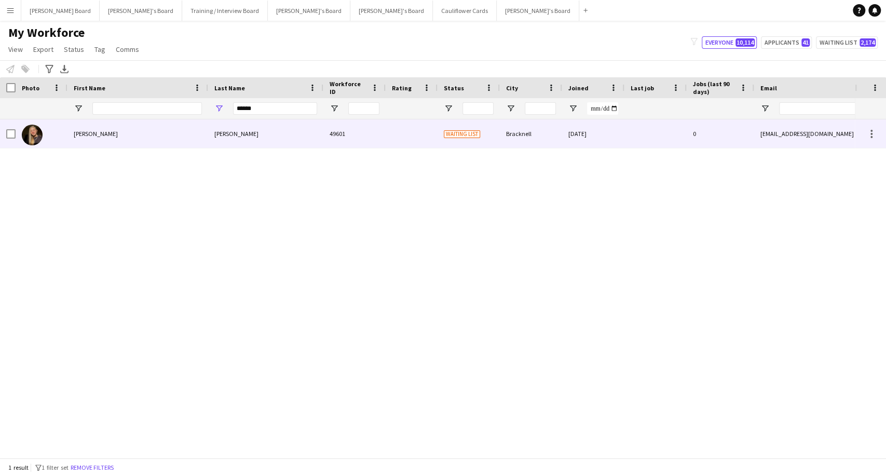
drag, startPoint x: 85, startPoint y: 138, endPoint x: 408, endPoint y: 156, distance: 323.3
click at [85, 138] on div "[PERSON_NAME]" at bounding box center [137, 133] width 141 height 29
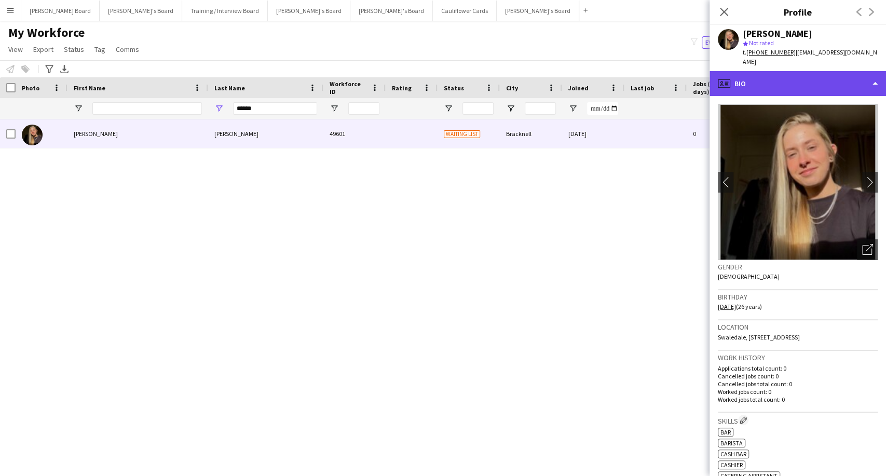
click at [781, 79] on div "profile Bio" at bounding box center [797, 83] width 176 height 25
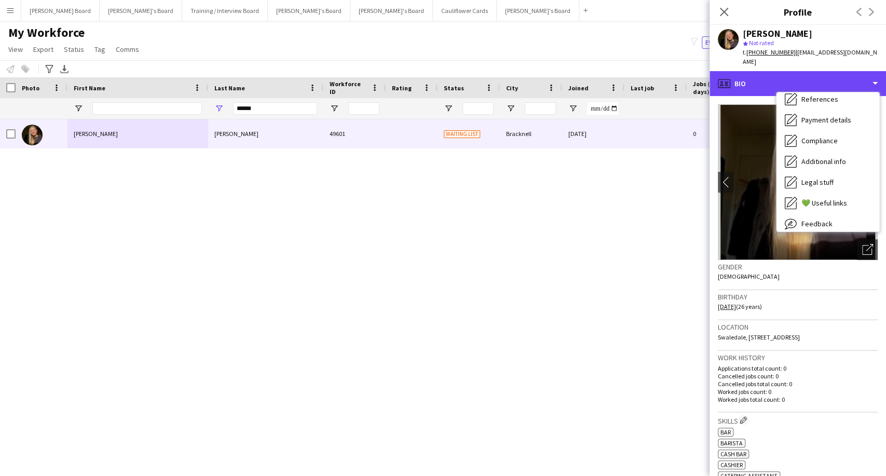
scroll to position [139, 0]
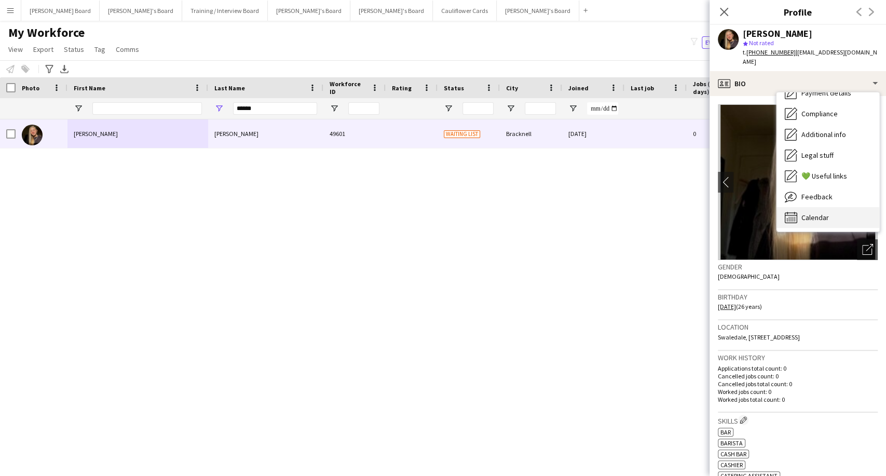
click at [818, 213] on span "Calendar" at bounding box center [815, 217] width 28 height 9
